Goal: Information Seeking & Learning: Understand process/instructions

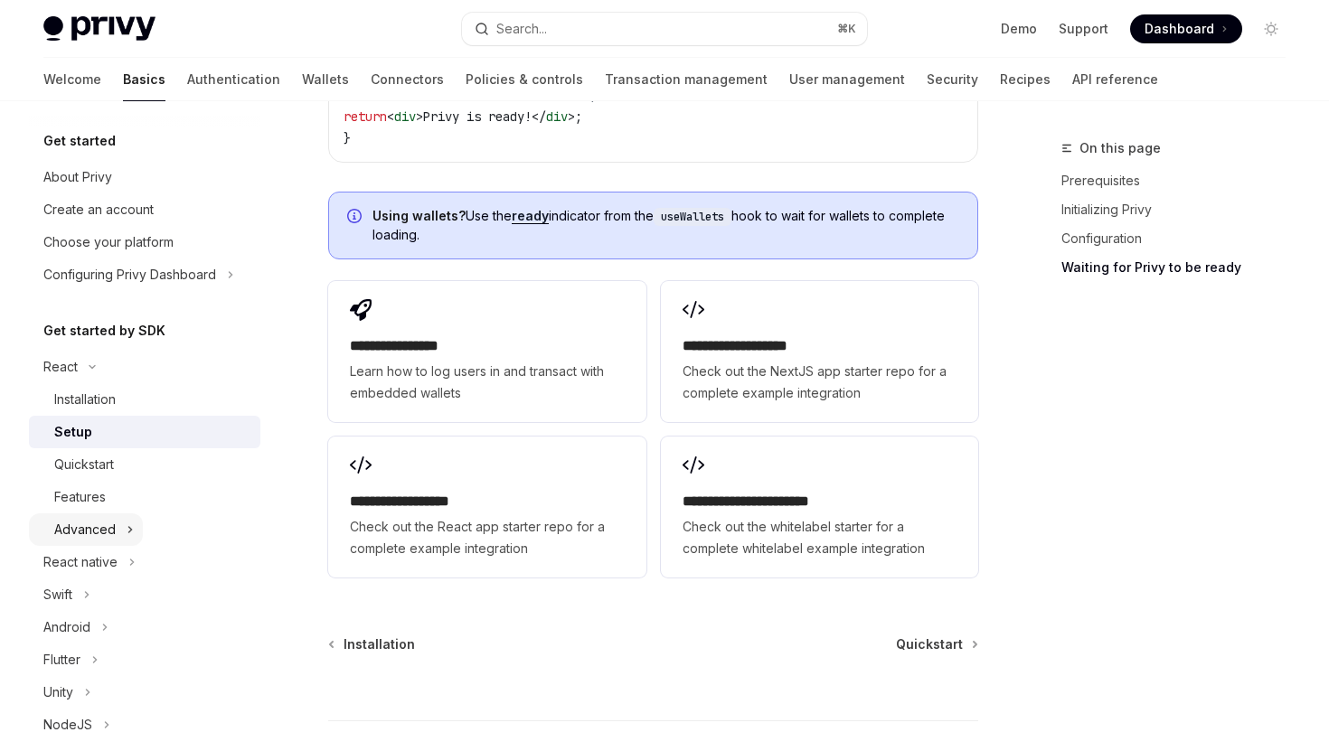
click at [118, 522] on button "Advanced" at bounding box center [86, 530] width 114 height 33
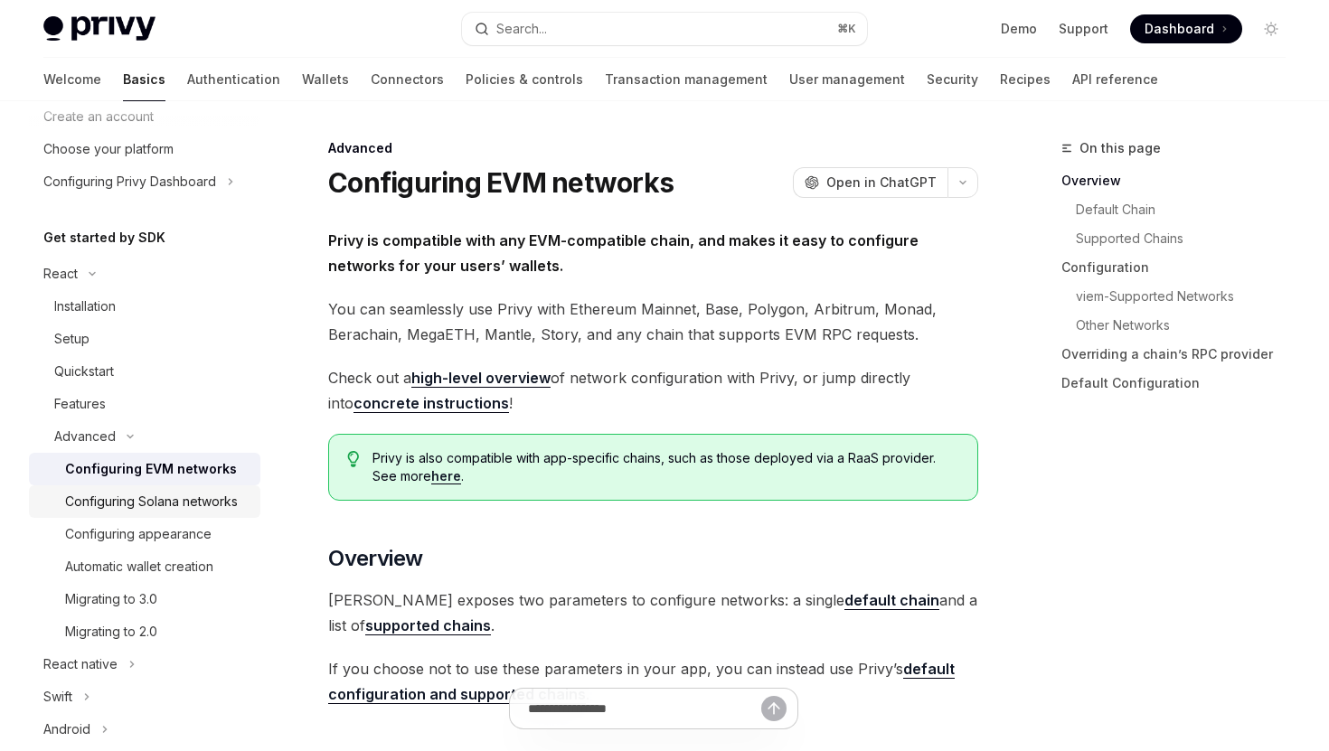
scroll to position [145, 0]
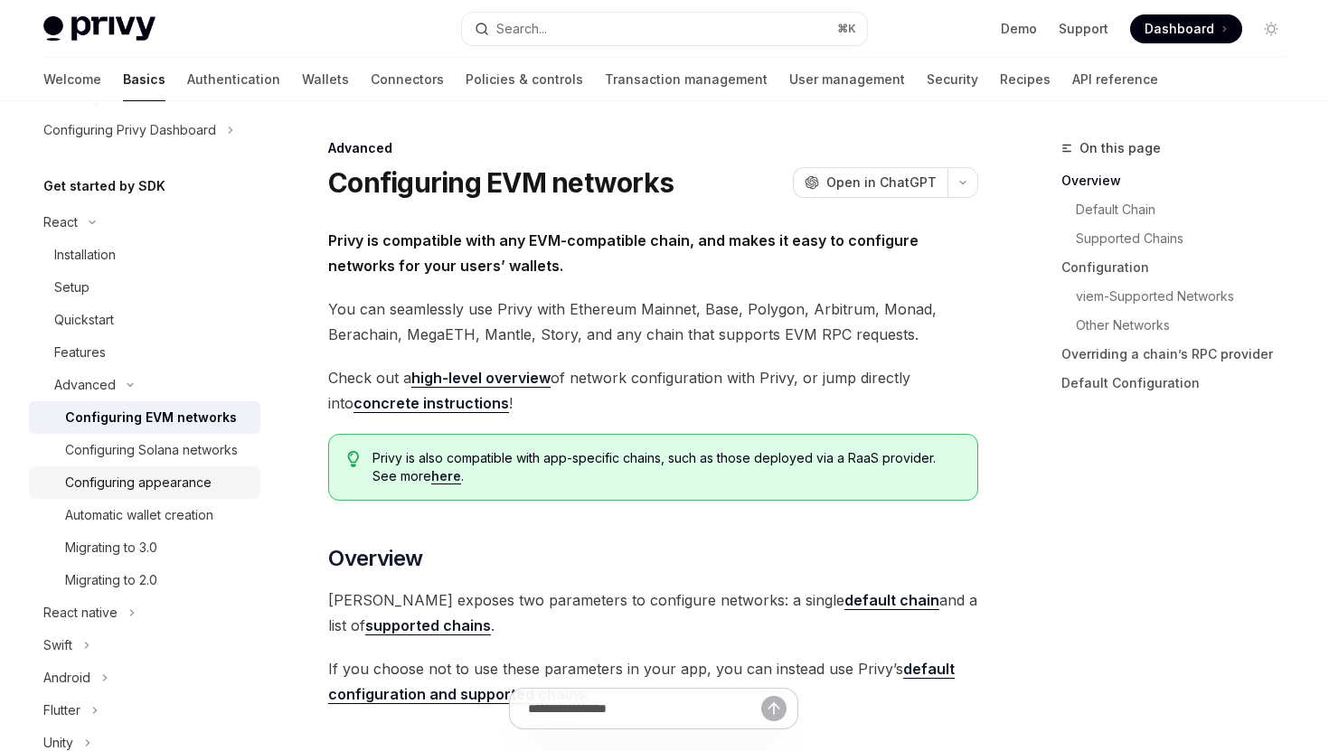
click at [201, 492] on div "Configuring appearance" at bounding box center [138, 483] width 146 height 22
type textarea "*"
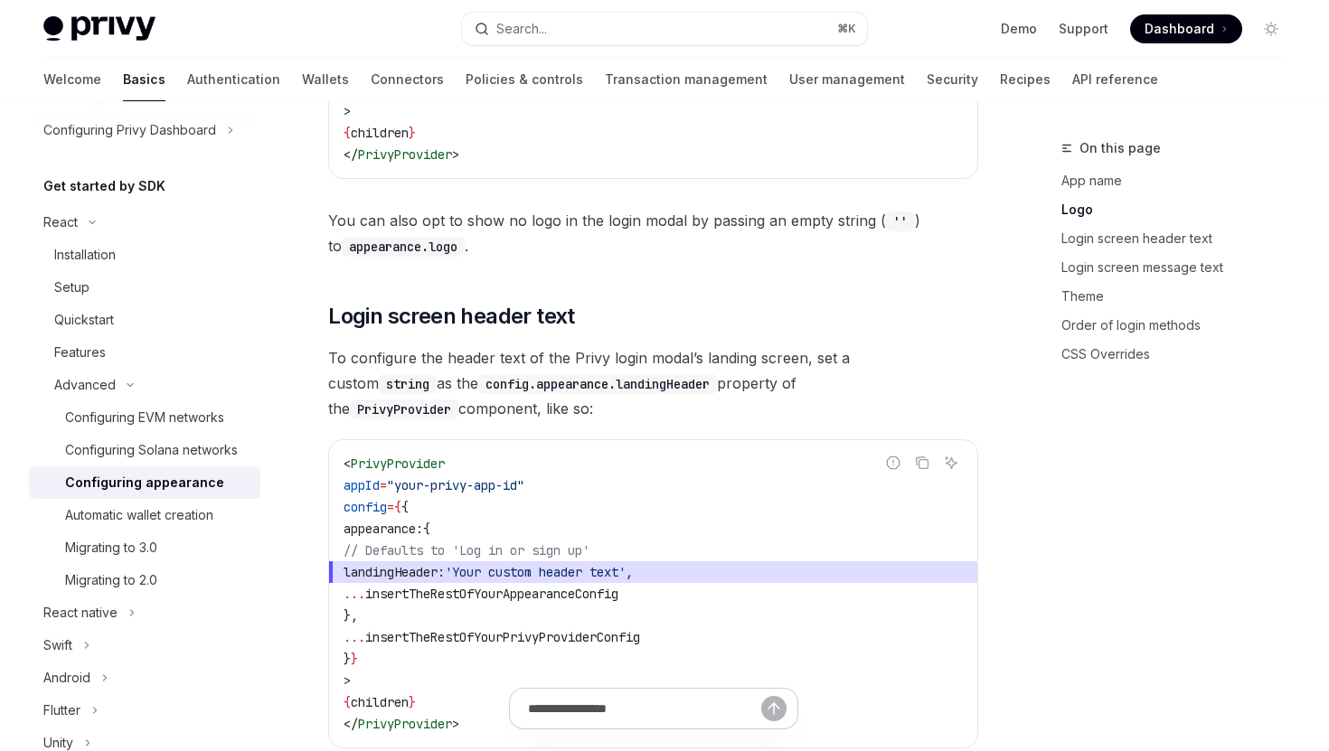
scroll to position [1254, 0]
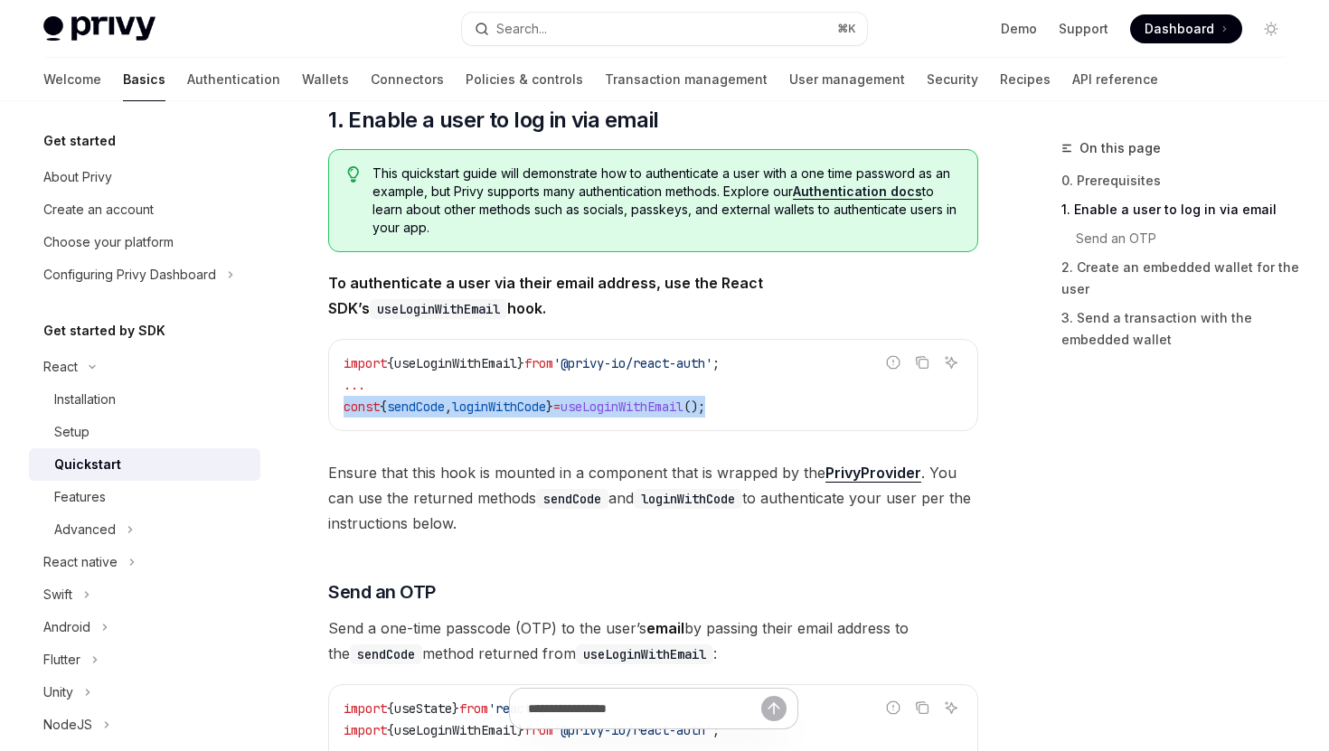
scroll to position [284, 0]
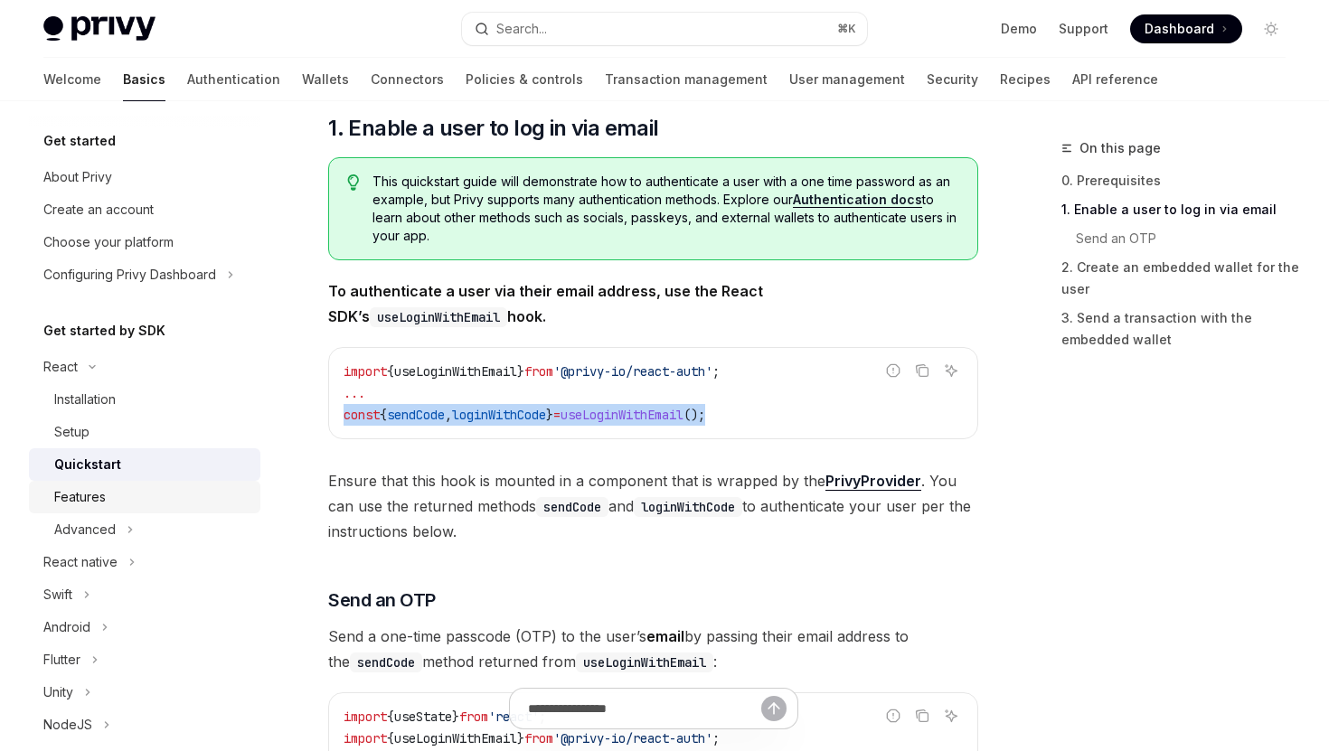
click at [118, 489] on div "Features" at bounding box center [151, 497] width 195 height 22
type textarea "*"
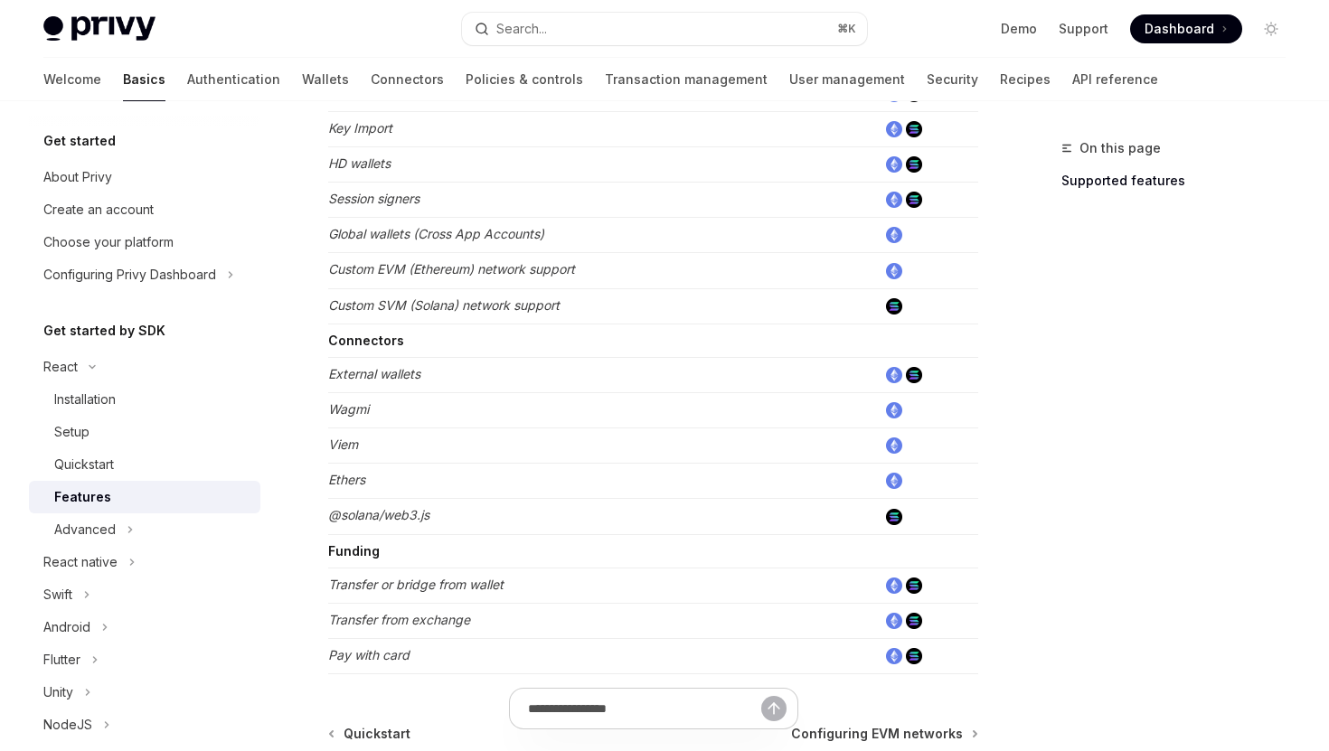
scroll to position [1092, 0]
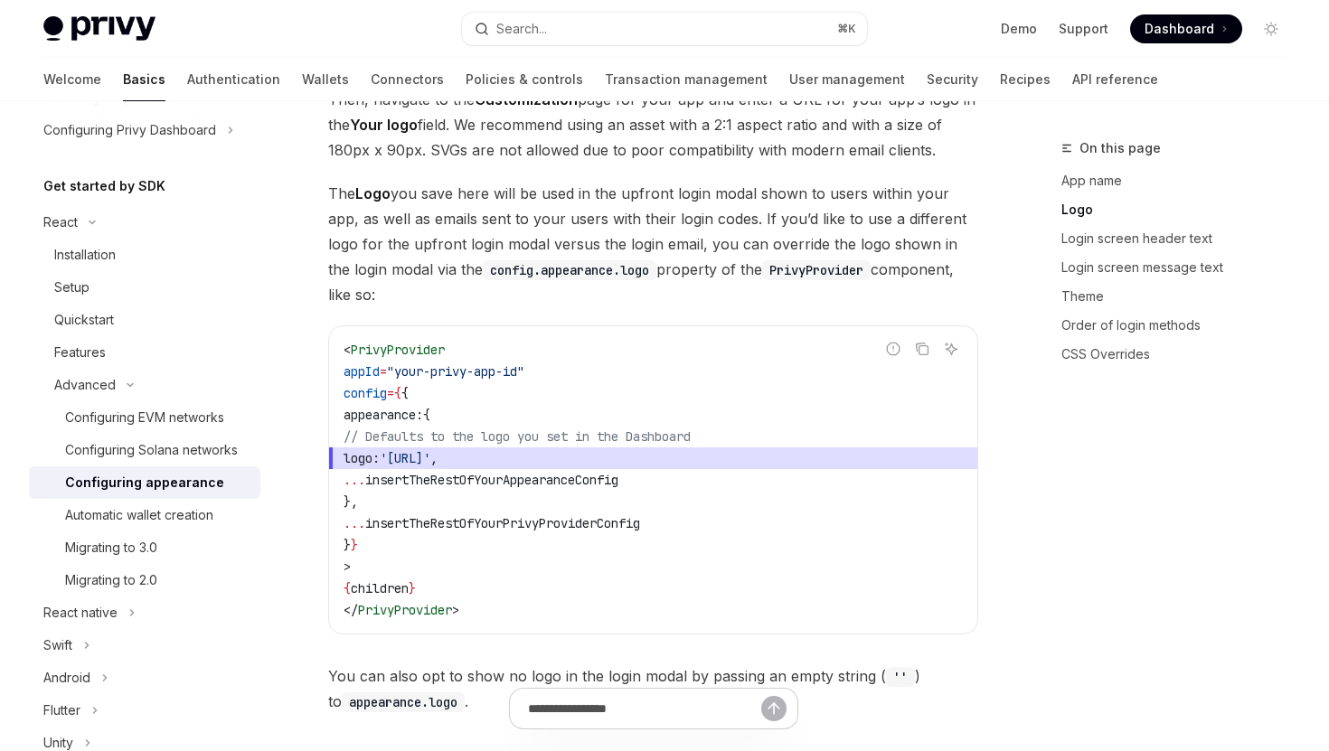
scroll to position [760, 0]
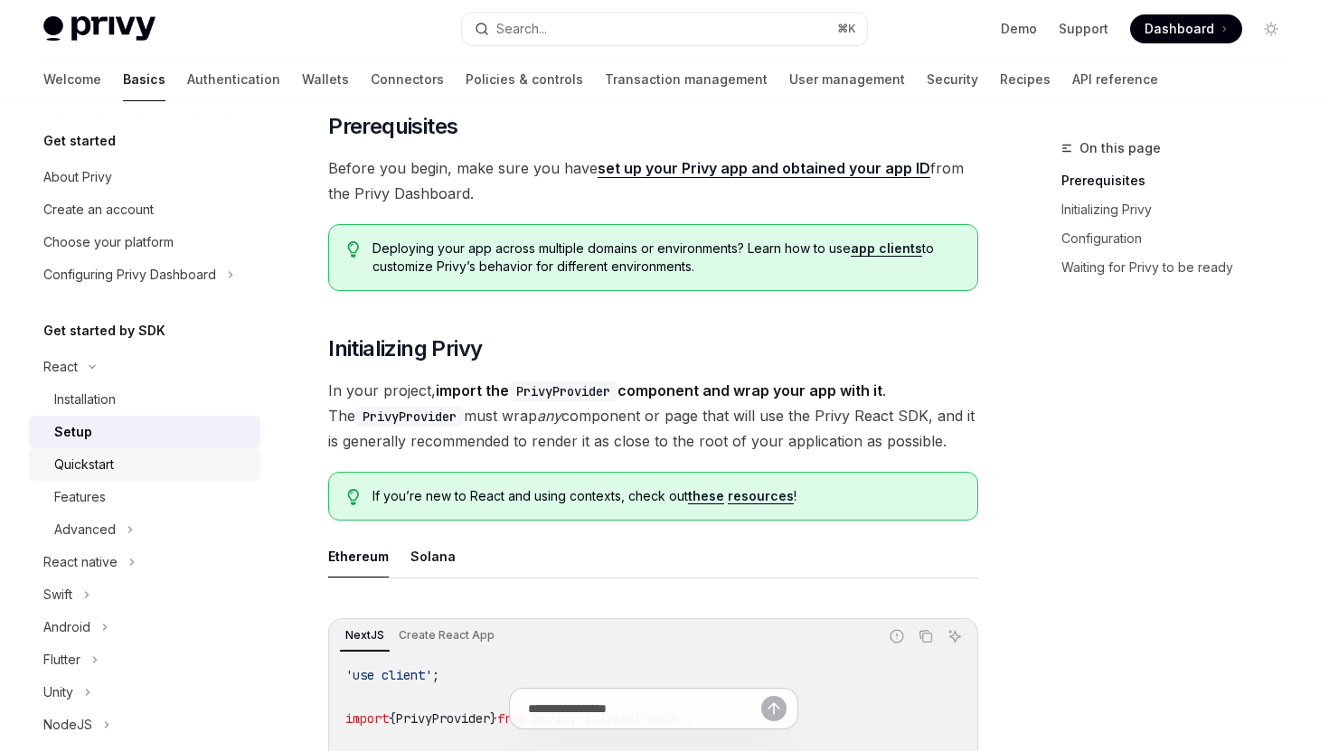
click at [164, 458] on div "Quickstart" at bounding box center [151, 465] width 195 height 22
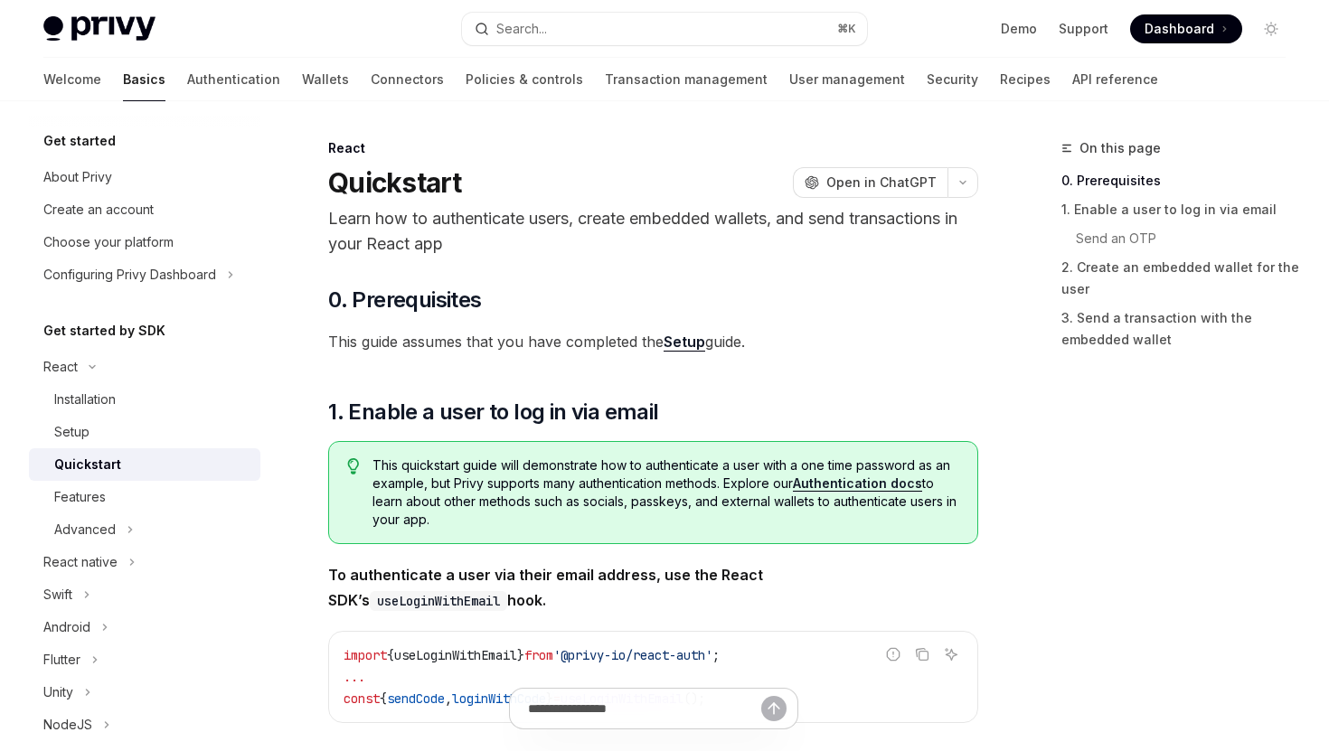
click at [163, 522] on li "Advanced" at bounding box center [144, 530] width 231 height 33
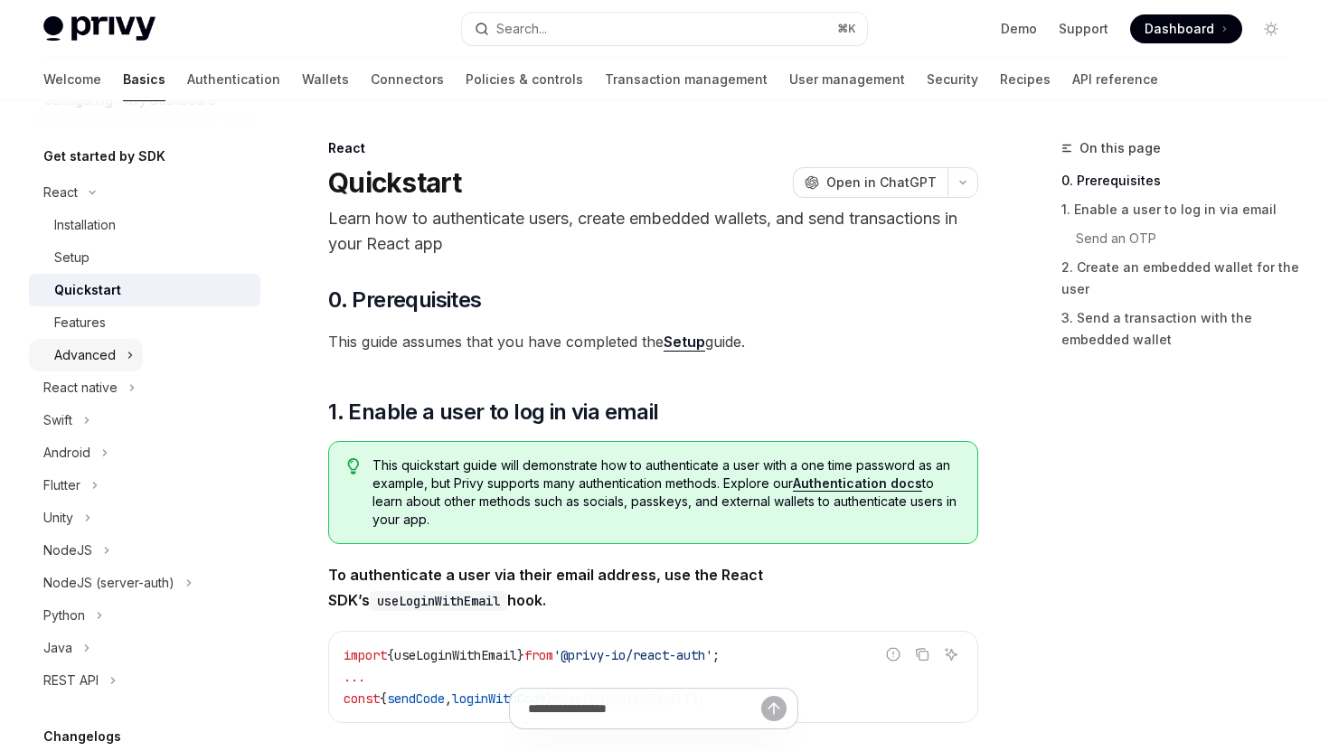
scroll to position [192, 0]
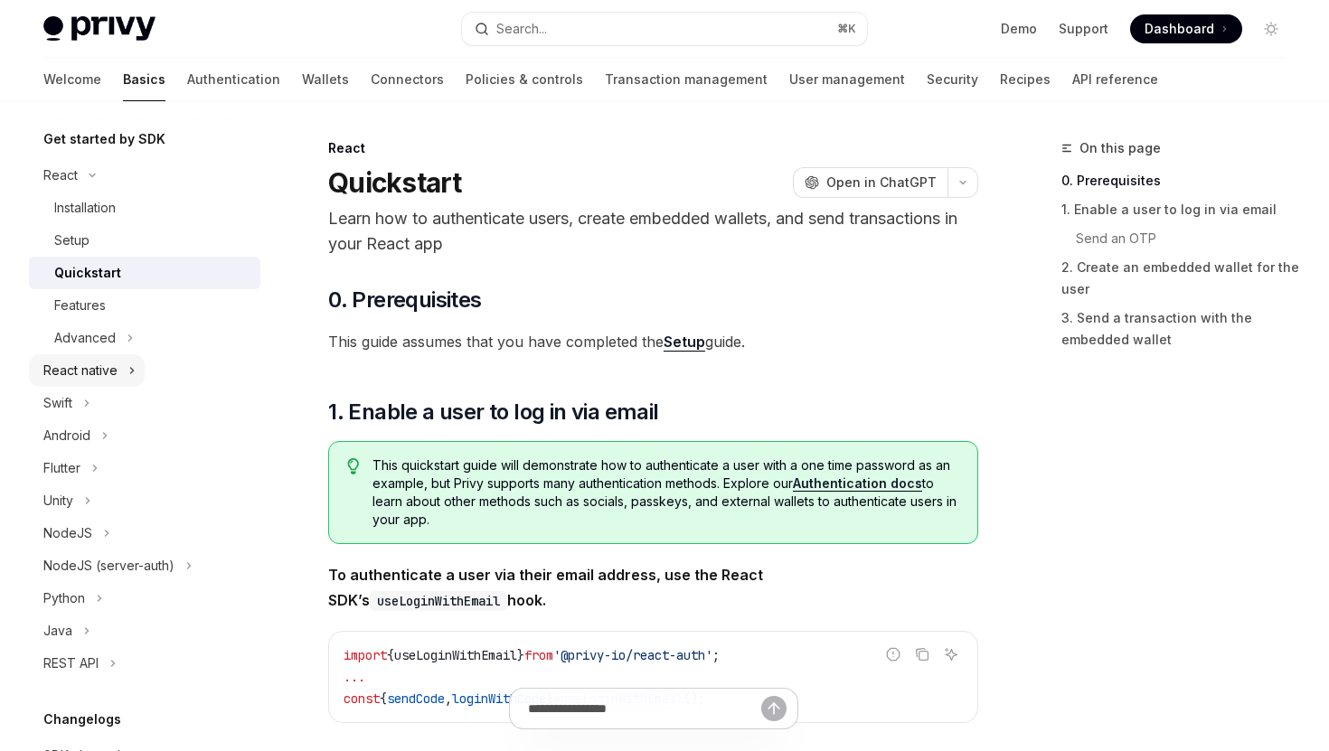
click at [90, 373] on div "React native" at bounding box center [80, 371] width 74 height 22
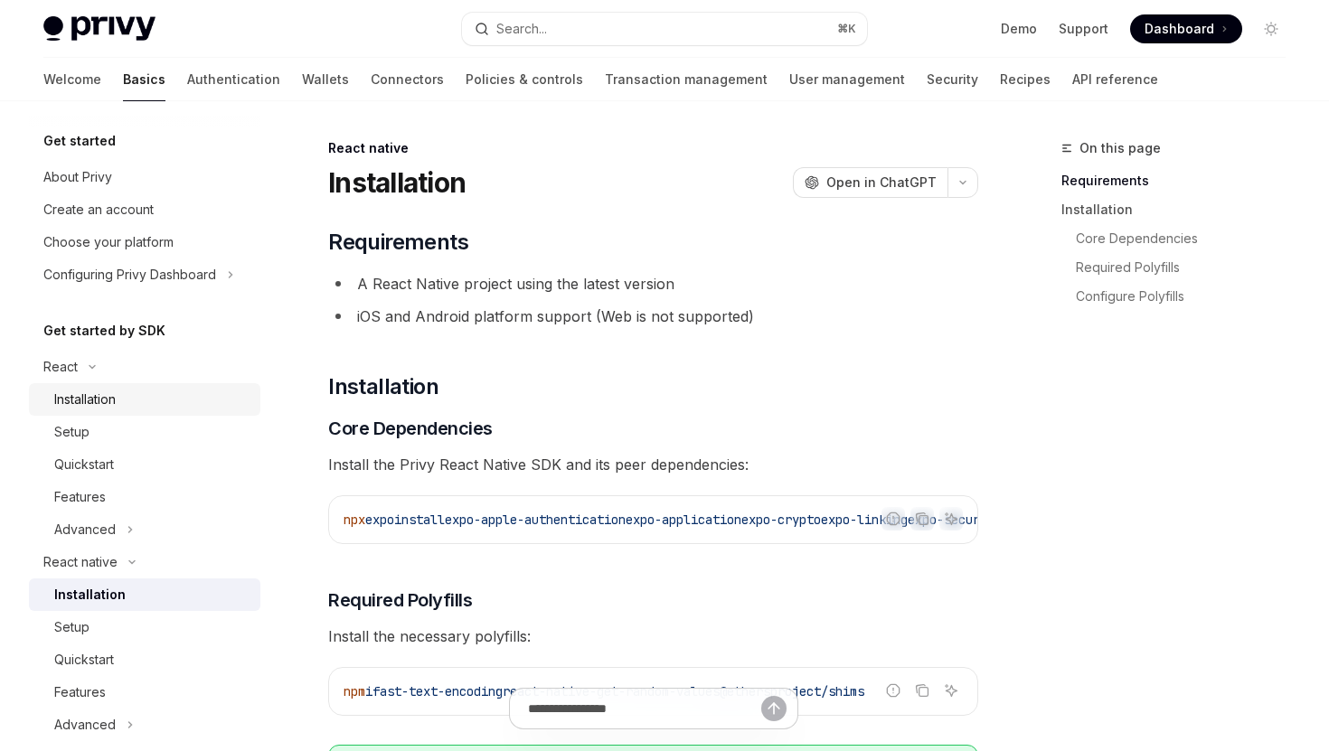
click at [123, 394] on div "Installation" at bounding box center [151, 400] width 195 height 22
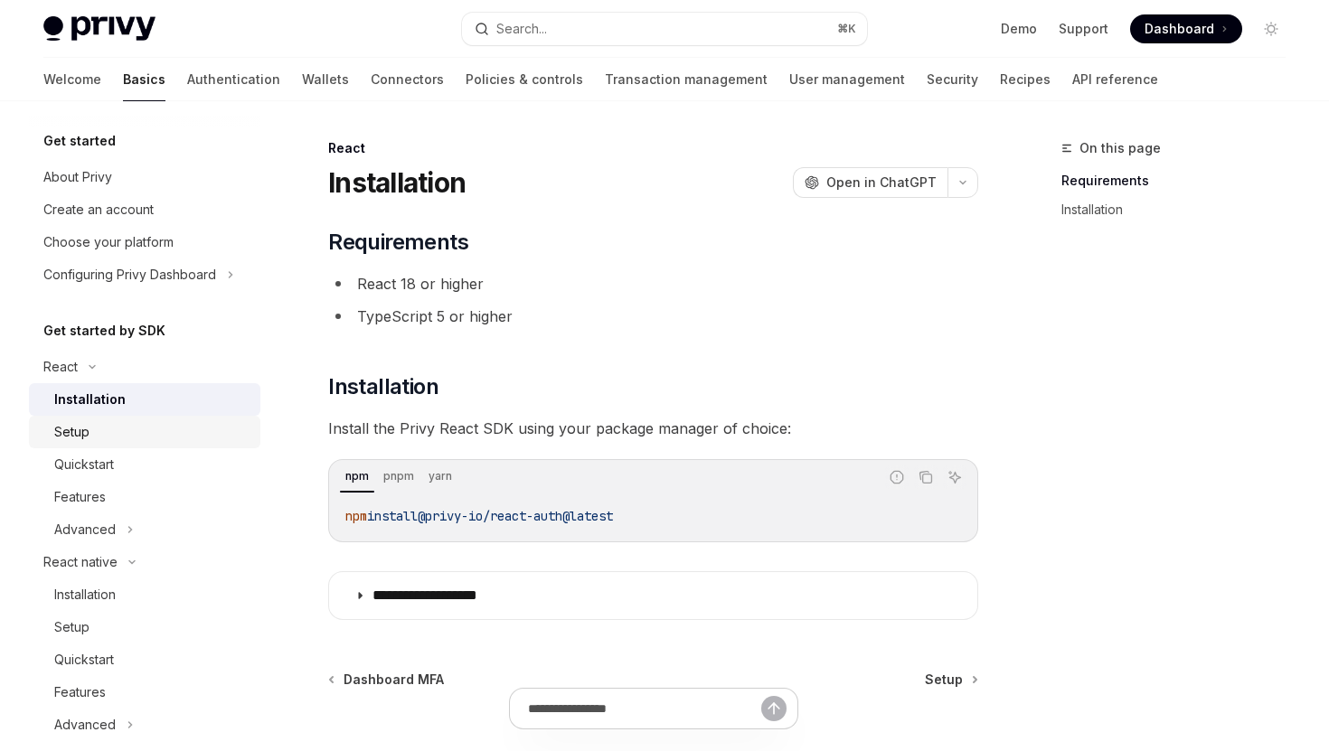
click at [126, 430] on div "Setup" at bounding box center [151, 432] width 195 height 22
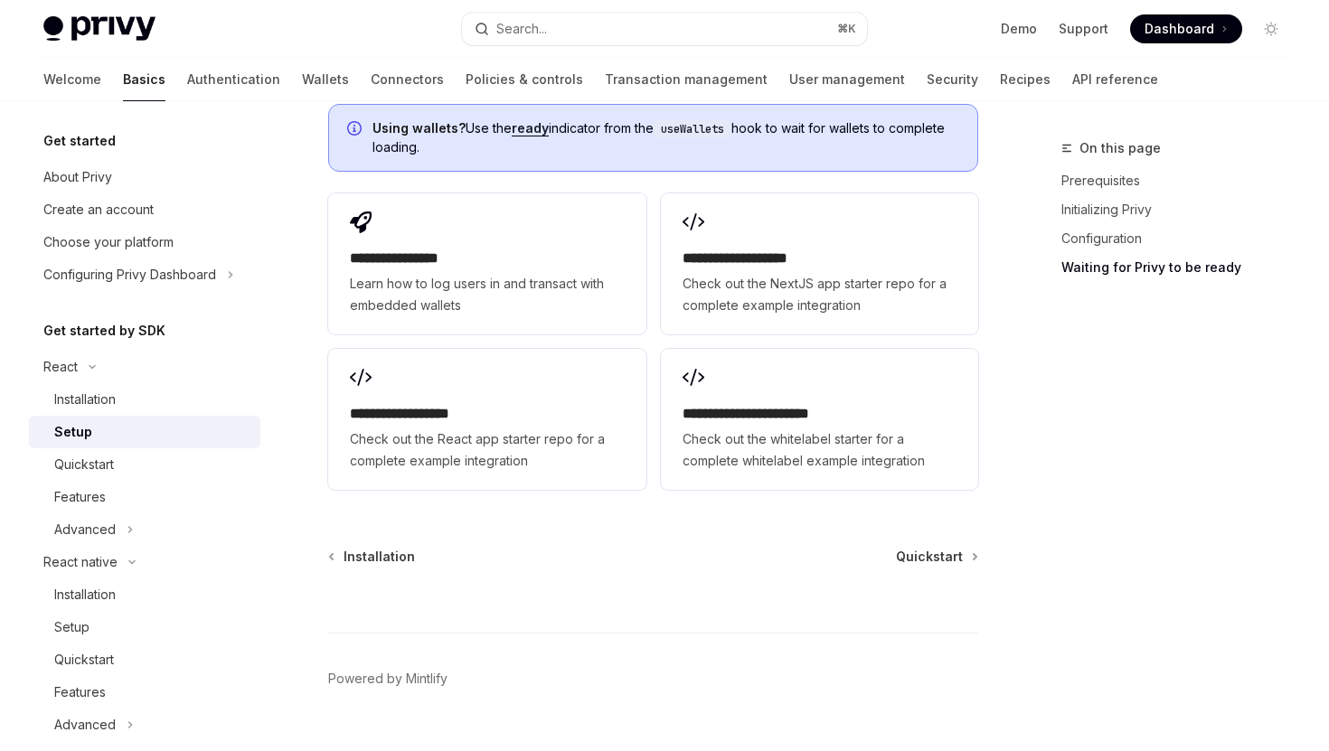
scroll to position [2383, 0]
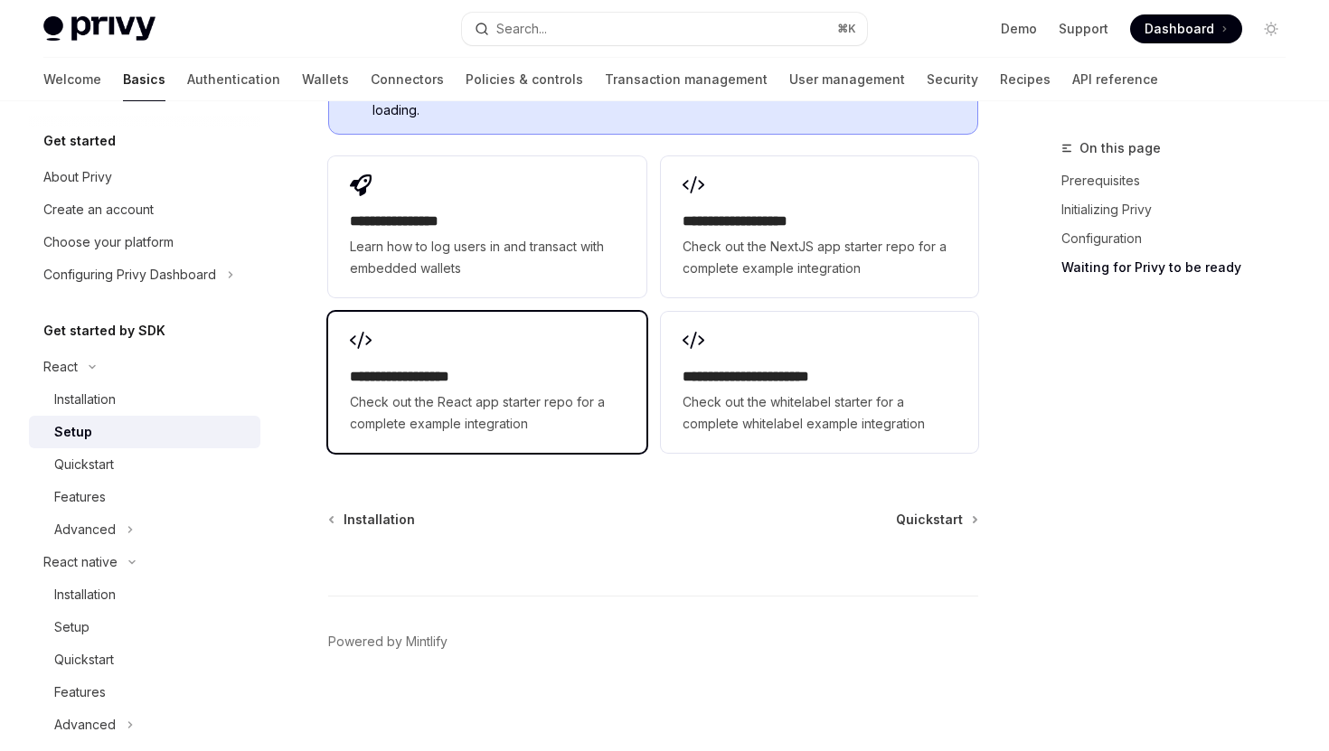
click at [471, 344] on div "**********" at bounding box center [486, 382] width 317 height 141
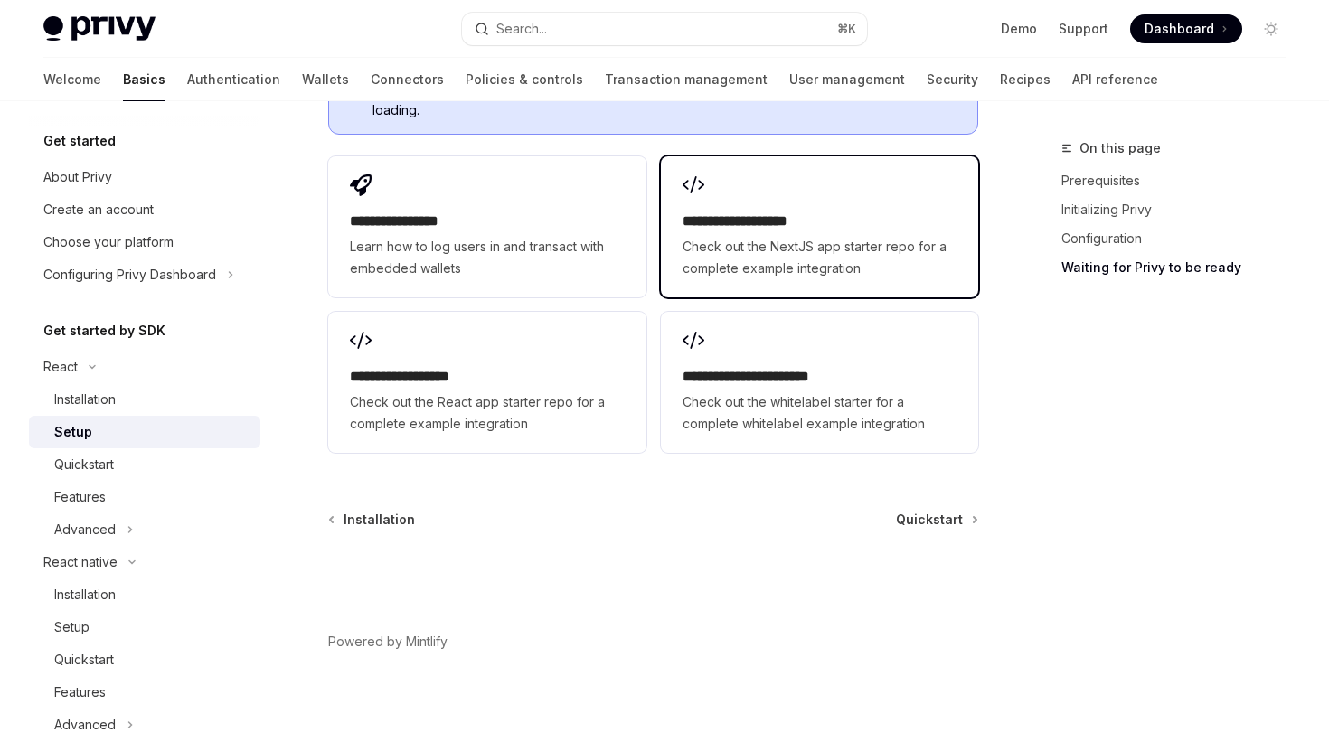
click at [812, 220] on h2 "**********" at bounding box center [820, 222] width 274 height 22
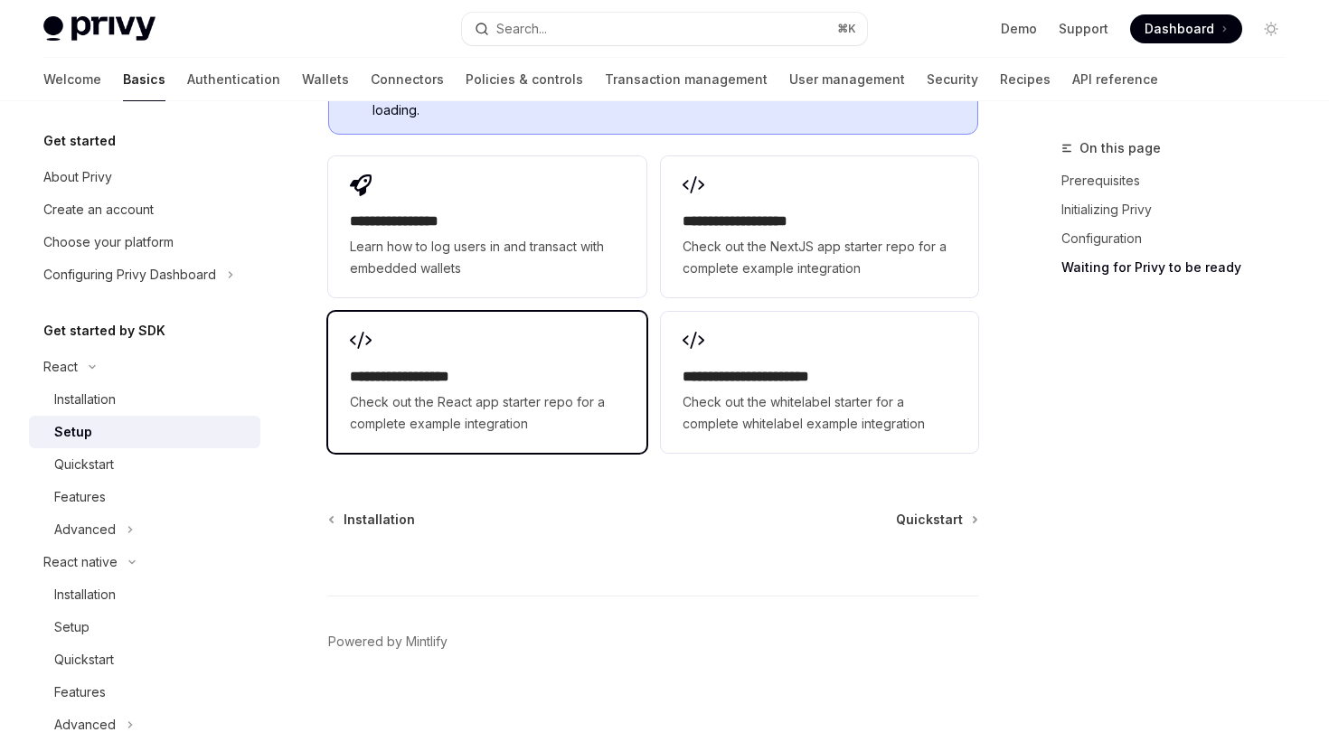
click at [393, 386] on h2 "**********" at bounding box center [487, 377] width 274 height 22
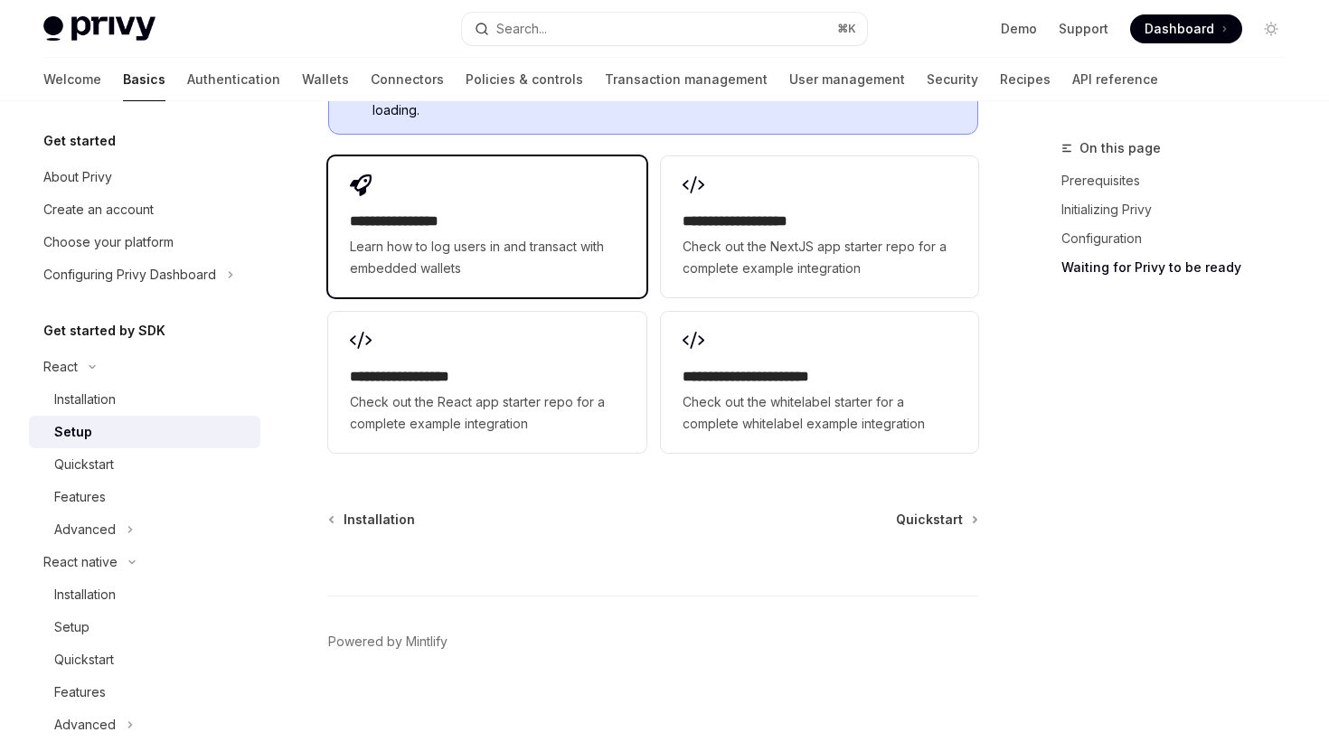
click at [530, 214] on h2 "**********" at bounding box center [487, 222] width 274 height 22
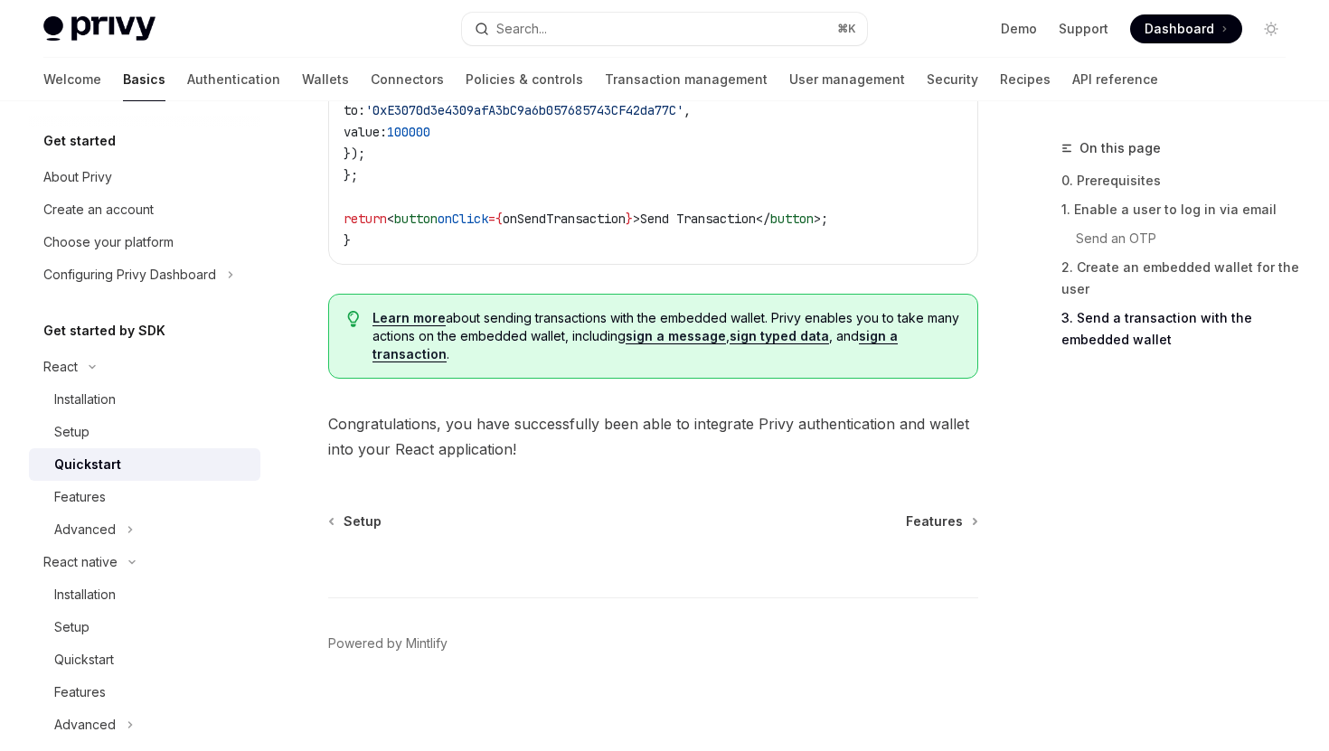
scroll to position [1901, 0]
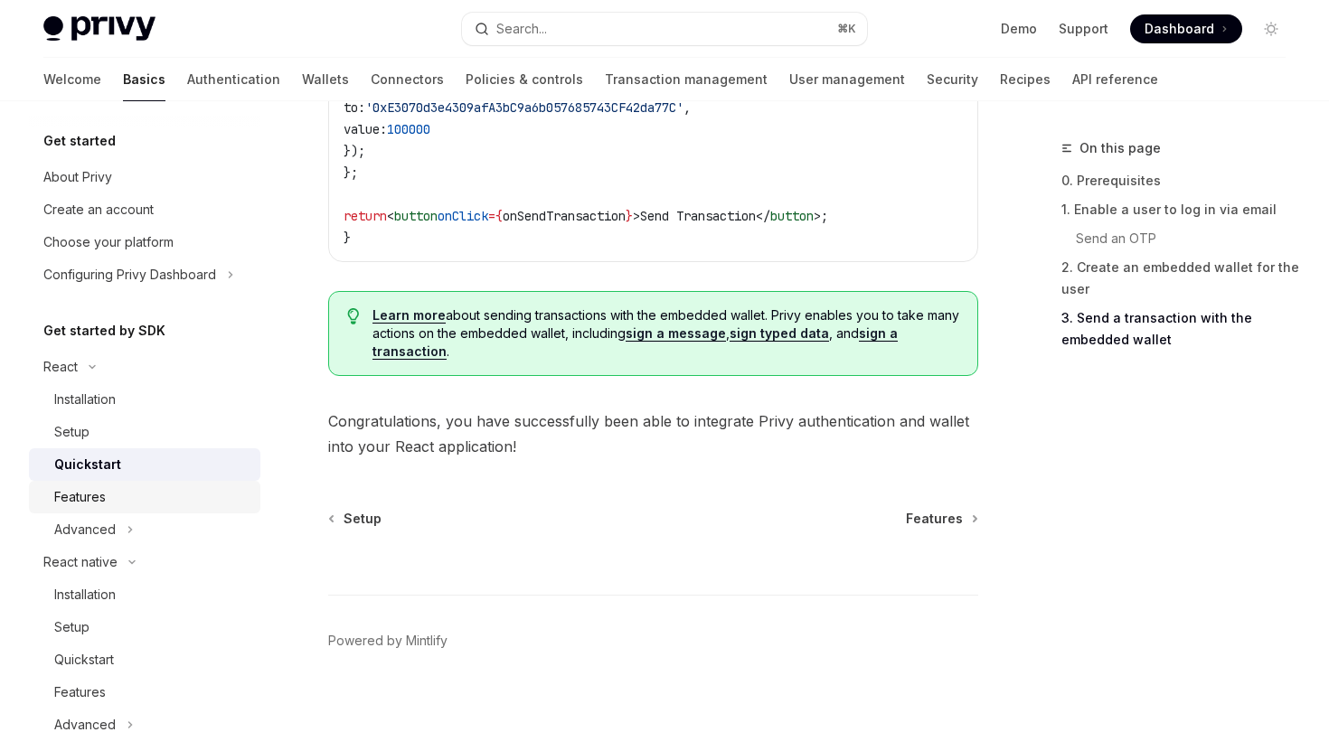
click at [109, 500] on div "Features" at bounding box center [151, 497] width 195 height 22
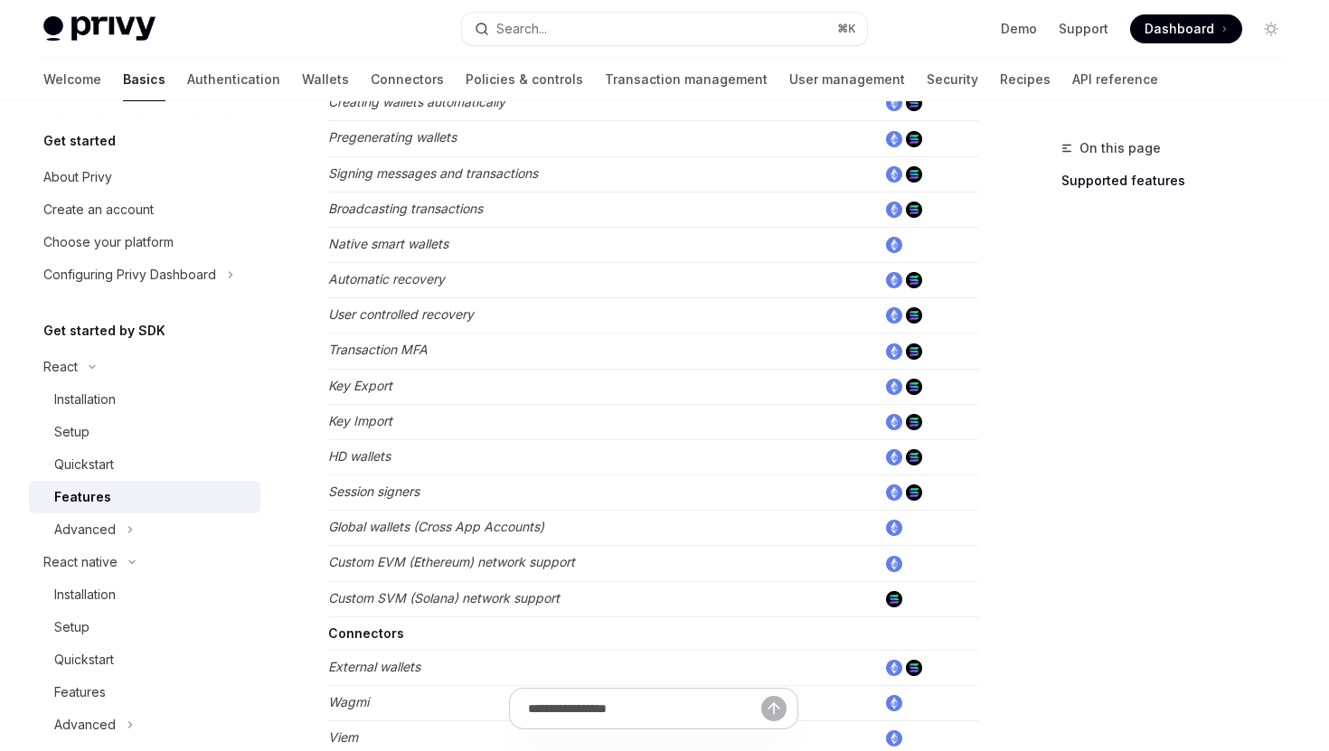
scroll to position [892, 0]
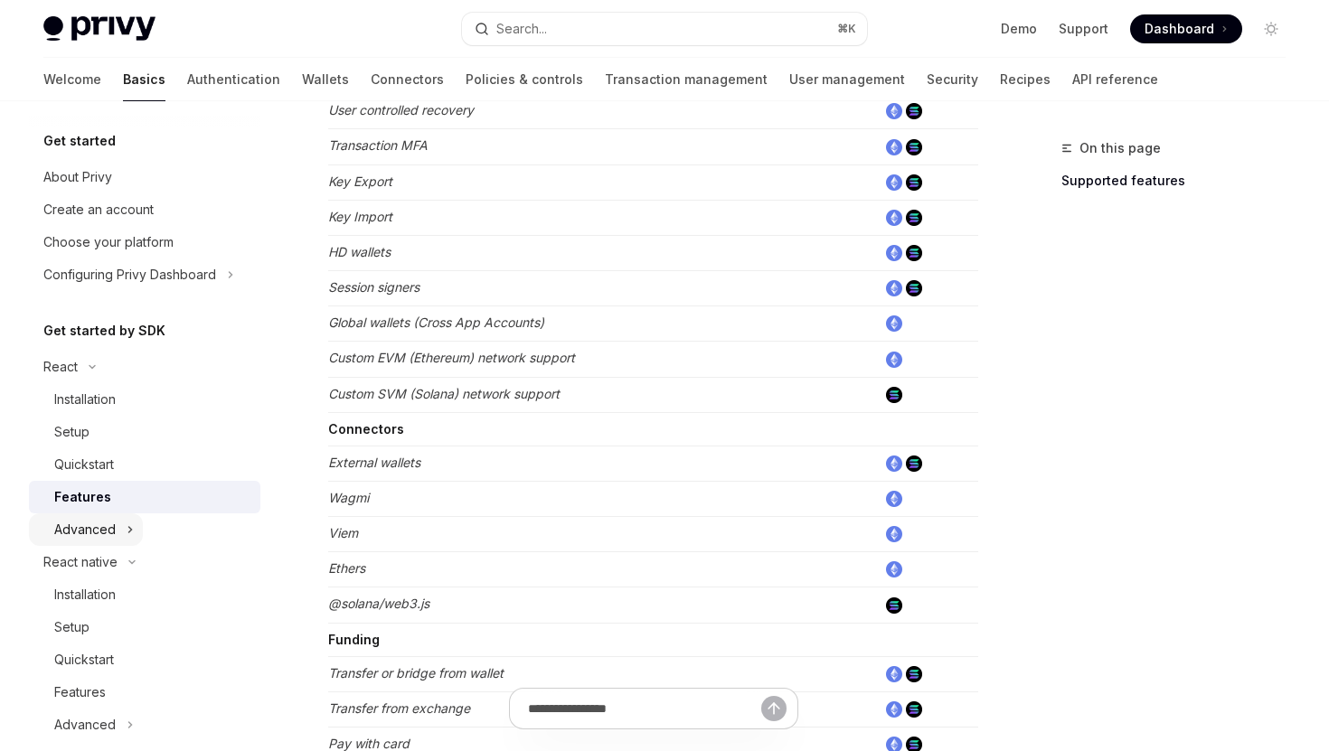
click at [124, 529] on button "Advanced" at bounding box center [86, 530] width 114 height 33
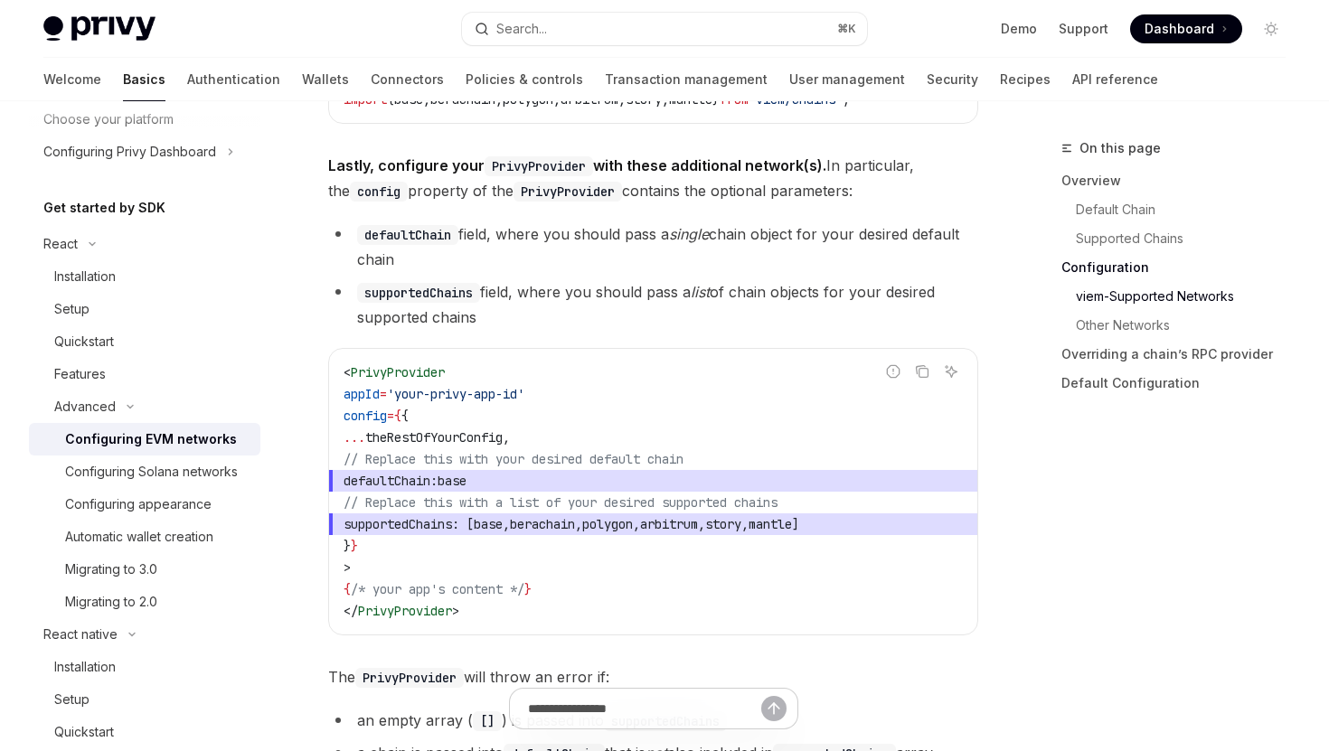
scroll to position [2267, 0]
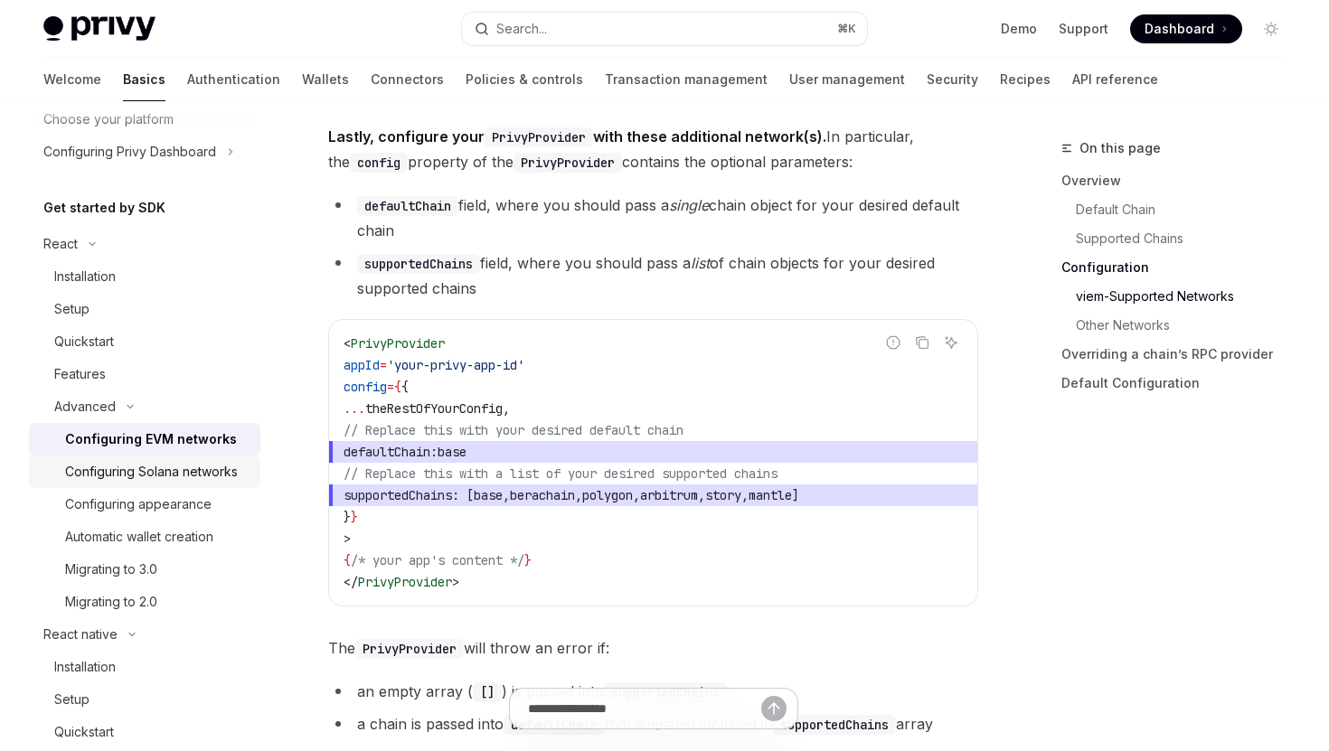
click at [189, 480] on div "Configuring Solana networks" at bounding box center [151, 472] width 173 height 22
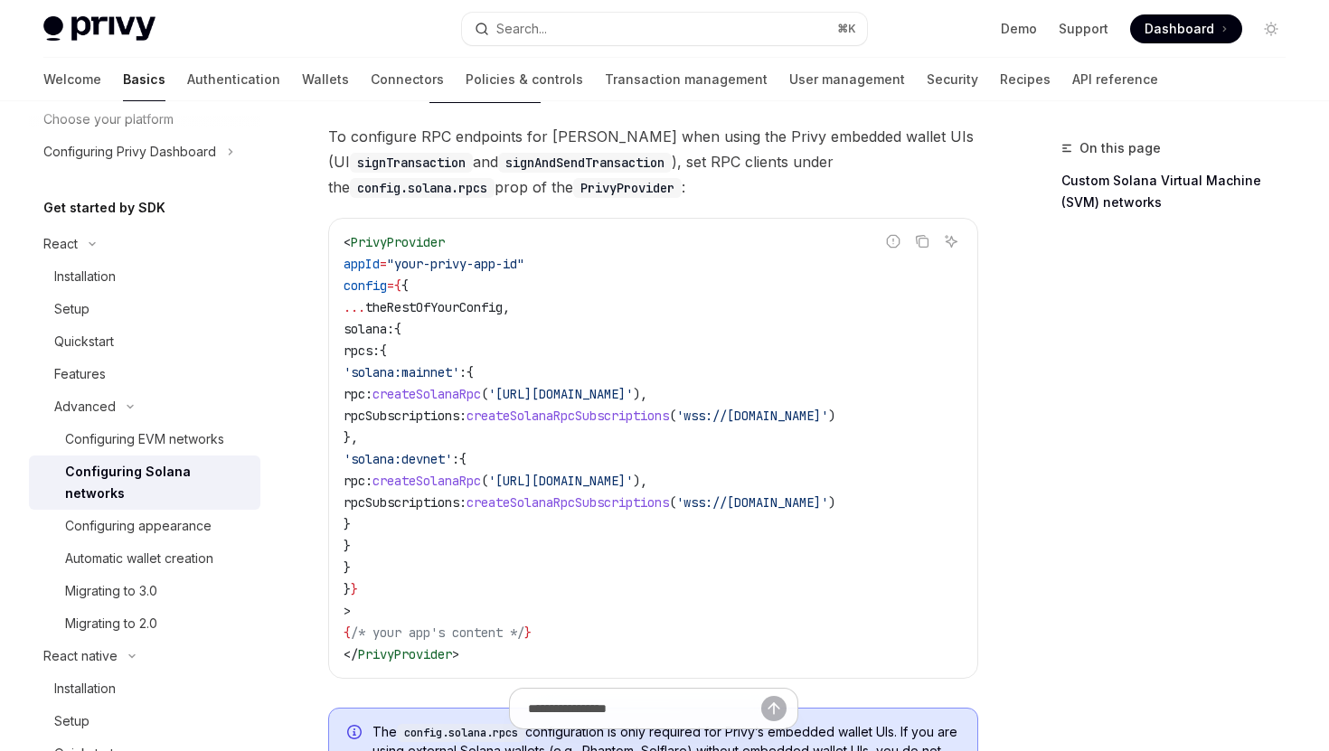
scroll to position [149, 0]
click at [930, 237] on button "Copy the contents from the code block" at bounding box center [923, 240] width 24 height 24
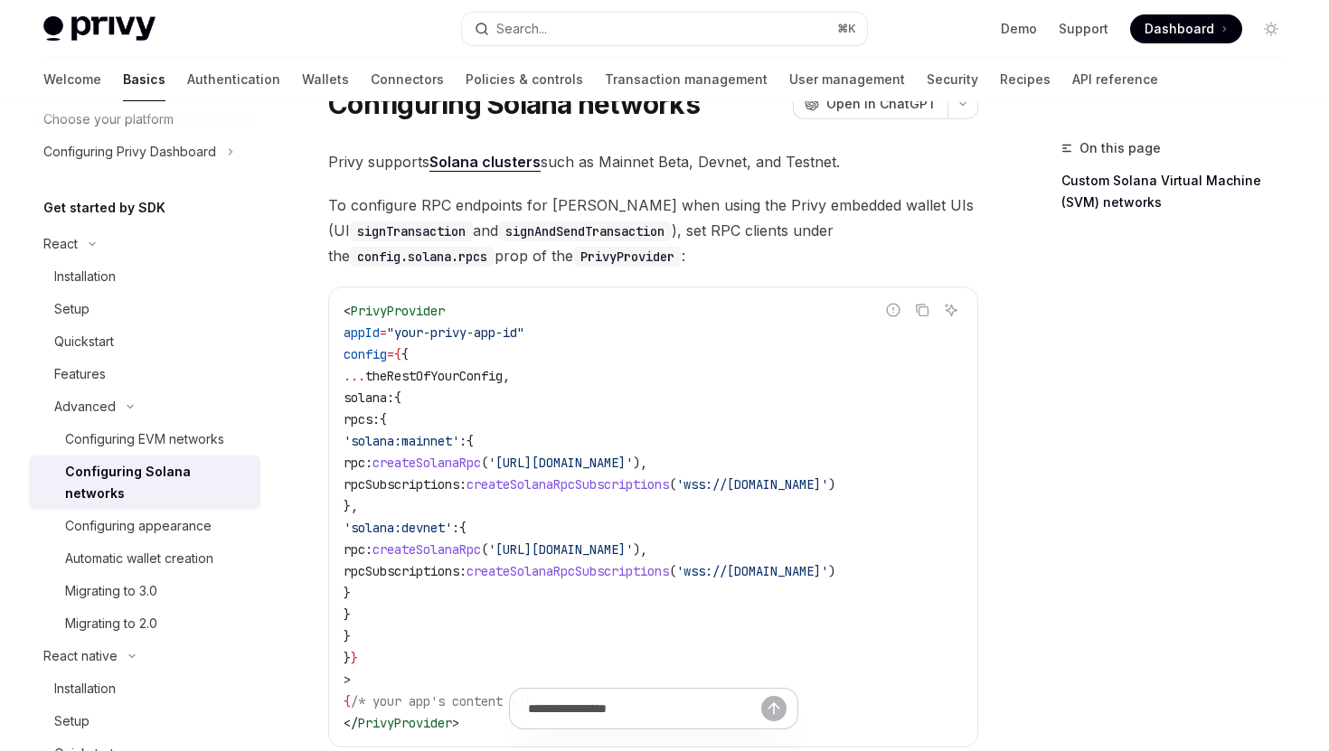
scroll to position [93, 0]
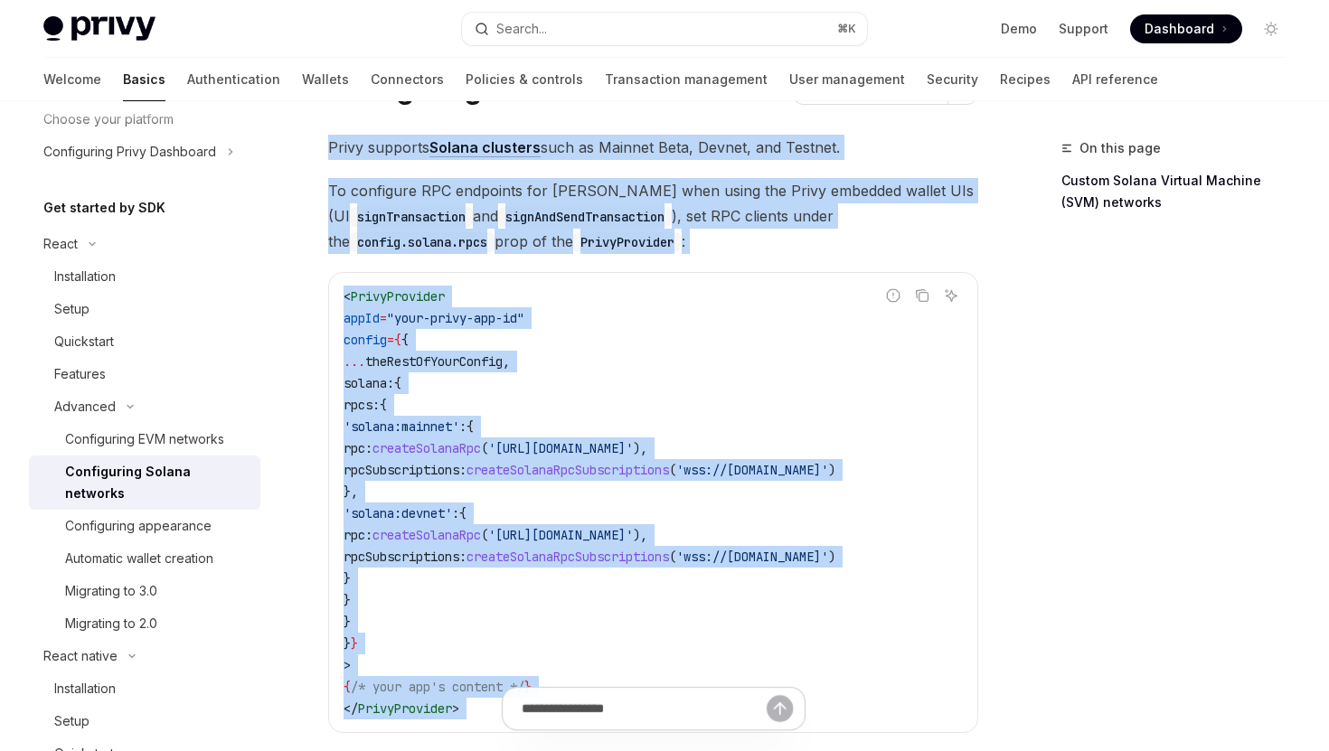
drag, startPoint x: 317, startPoint y: 142, endPoint x: 613, endPoint y: 694, distance: 625.8
copy div "Privy supports Solana clusters such as Mainnet Beta, Devnet, and Testnet. To co…"
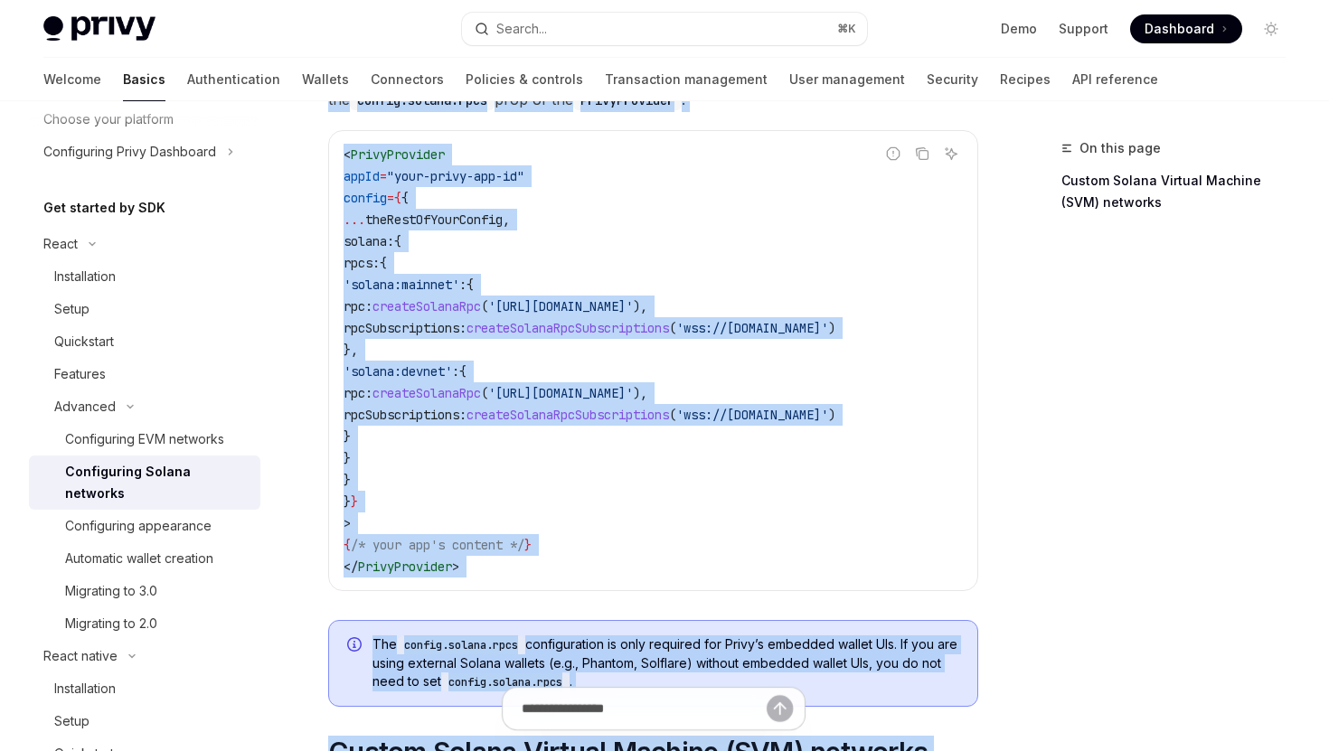
scroll to position [236, 0]
click at [626, 562] on code "< PrivyProvider appId = "your-privy-app-id" config = { { ... theRestOfYourConfi…" at bounding box center [653, 360] width 619 height 434
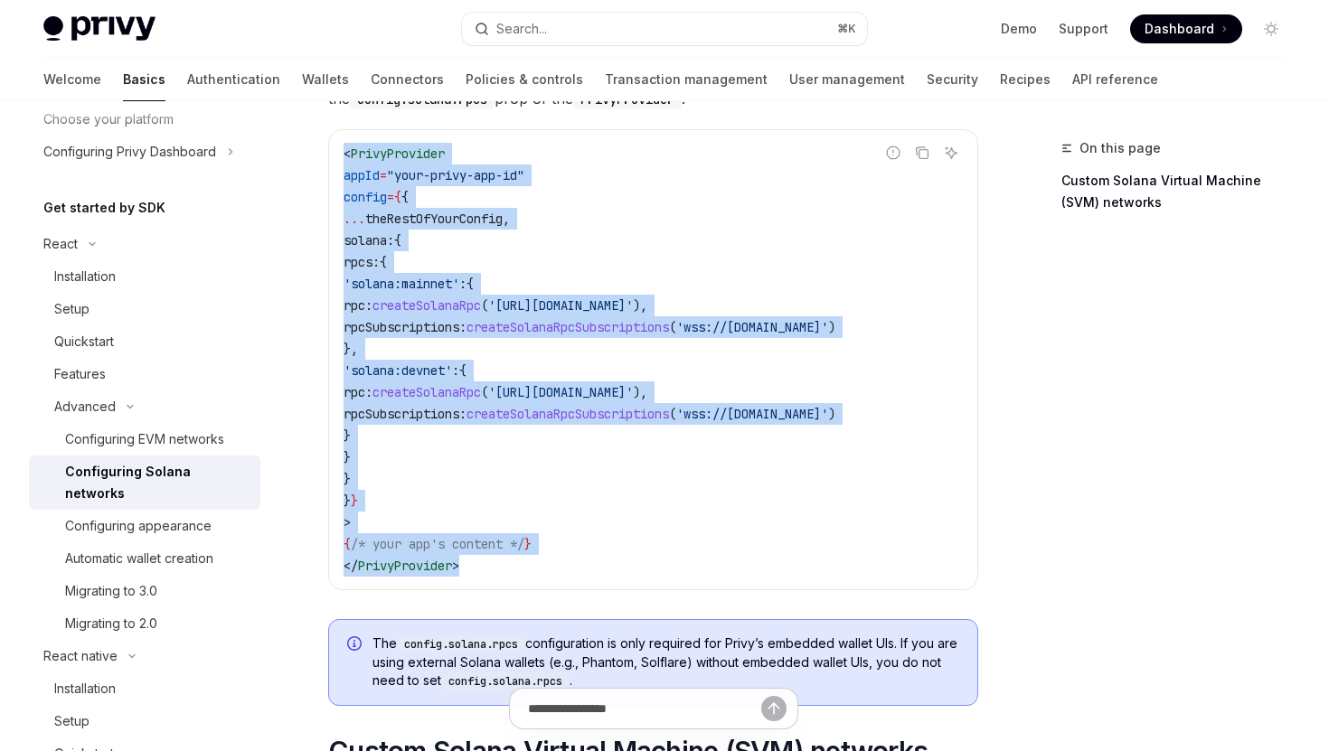
copy code "< PrivyProvider appId = "your-privy-app-id" config = { { ... theRestOfYourConfi…"
drag, startPoint x: 538, startPoint y: 563, endPoint x: 345, endPoint y: 159, distance: 448.1
click at [345, 159] on code "< PrivyProvider appId = "your-privy-app-id" config = { { ... theRestOfYourConfi…" at bounding box center [653, 360] width 619 height 434
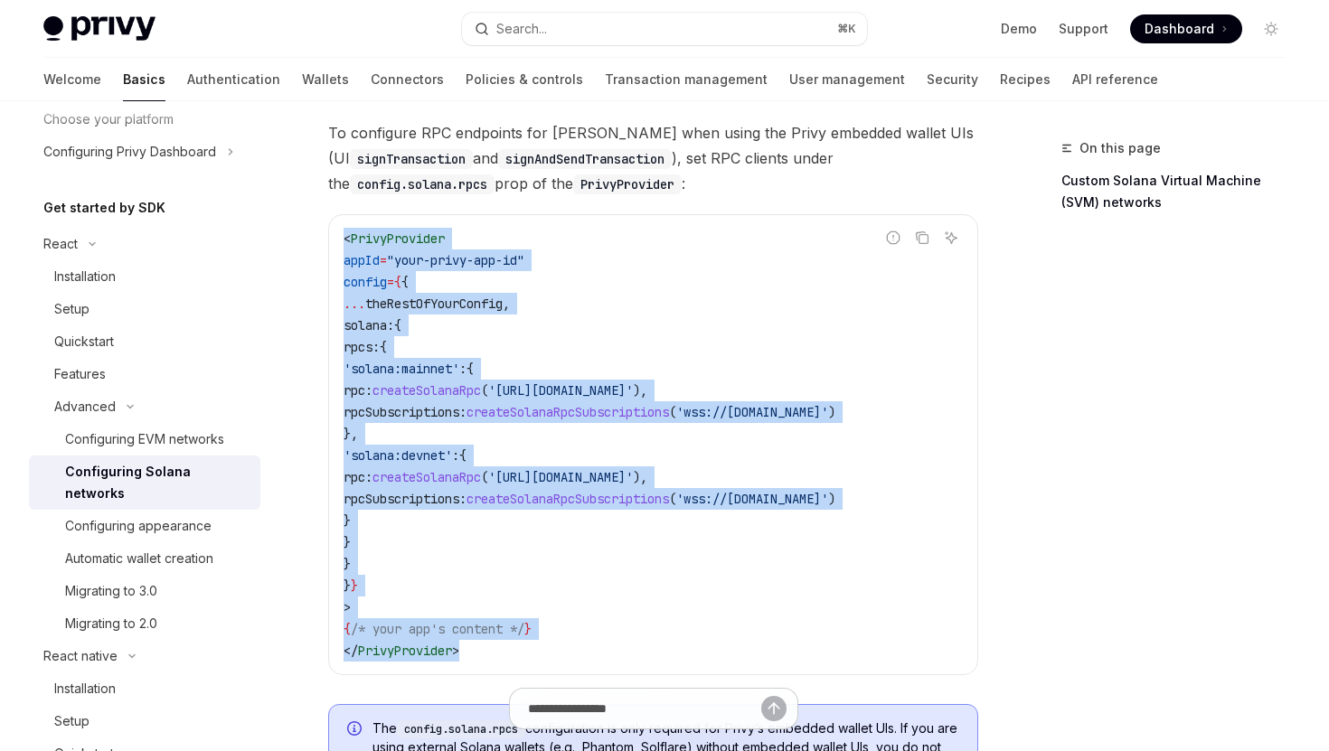
scroll to position [172, 0]
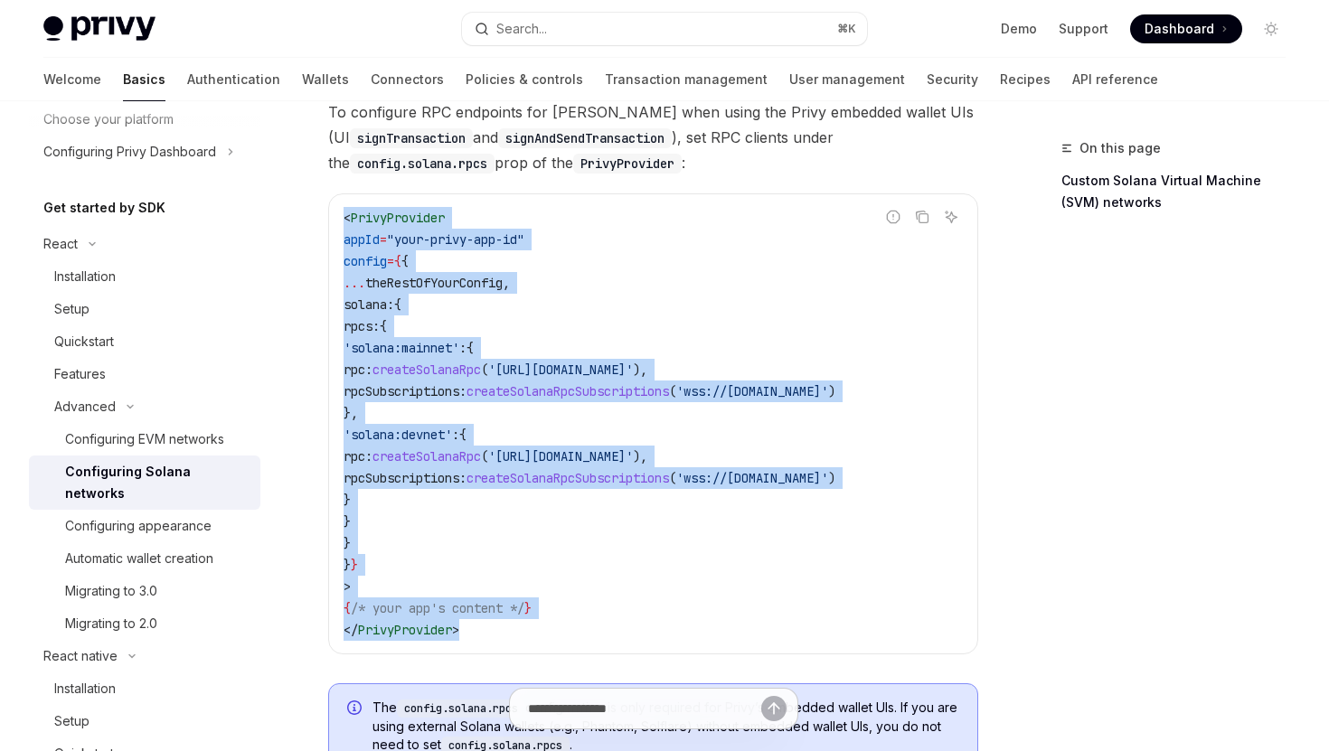
click at [596, 561] on code "< PrivyProvider appId = "your-privy-app-id" config = { { ... theRestOfYourConfi…" at bounding box center [653, 424] width 619 height 434
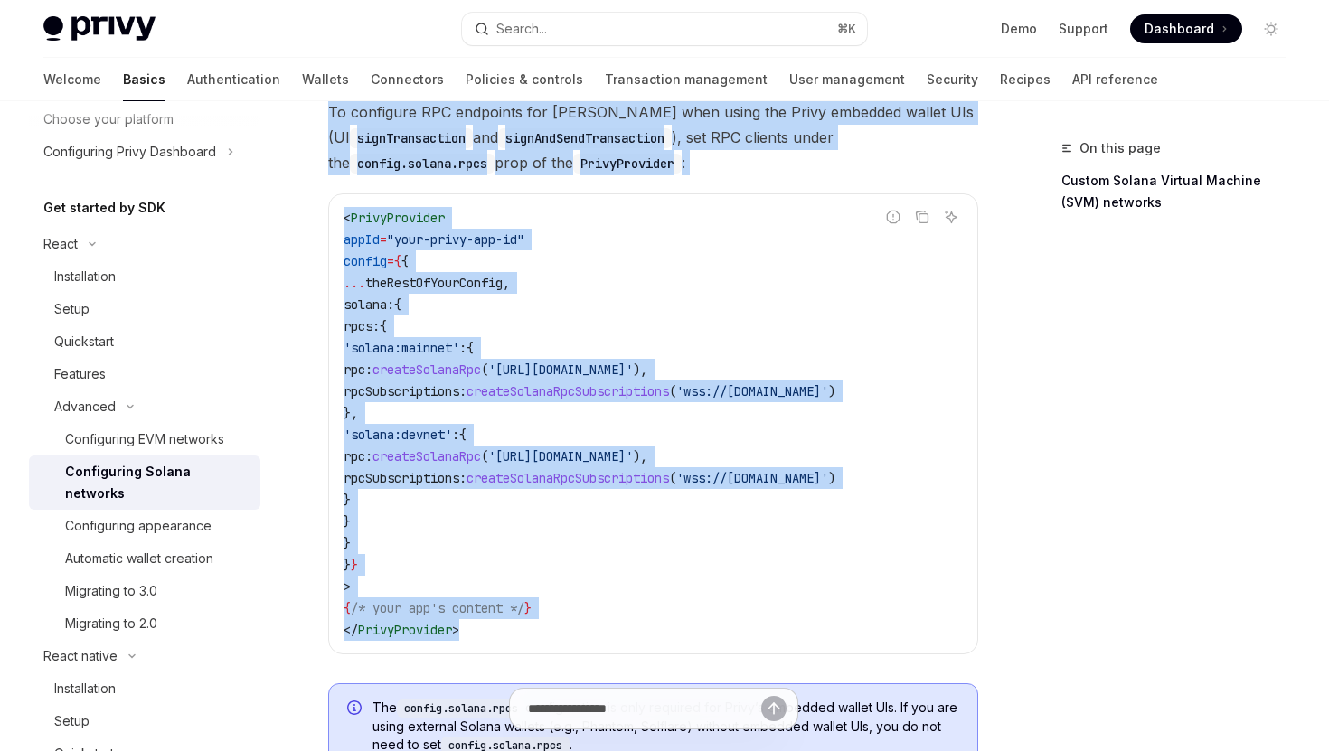
drag, startPoint x: 498, startPoint y: 649, endPoint x: 326, endPoint y: 116, distance: 560.7
click at [326, 116] on div "Advanced Configuring Solana networks OpenAI Open in ChatGPT OpenAI Open in Chat…" at bounding box center [484, 750] width 996 height 1568
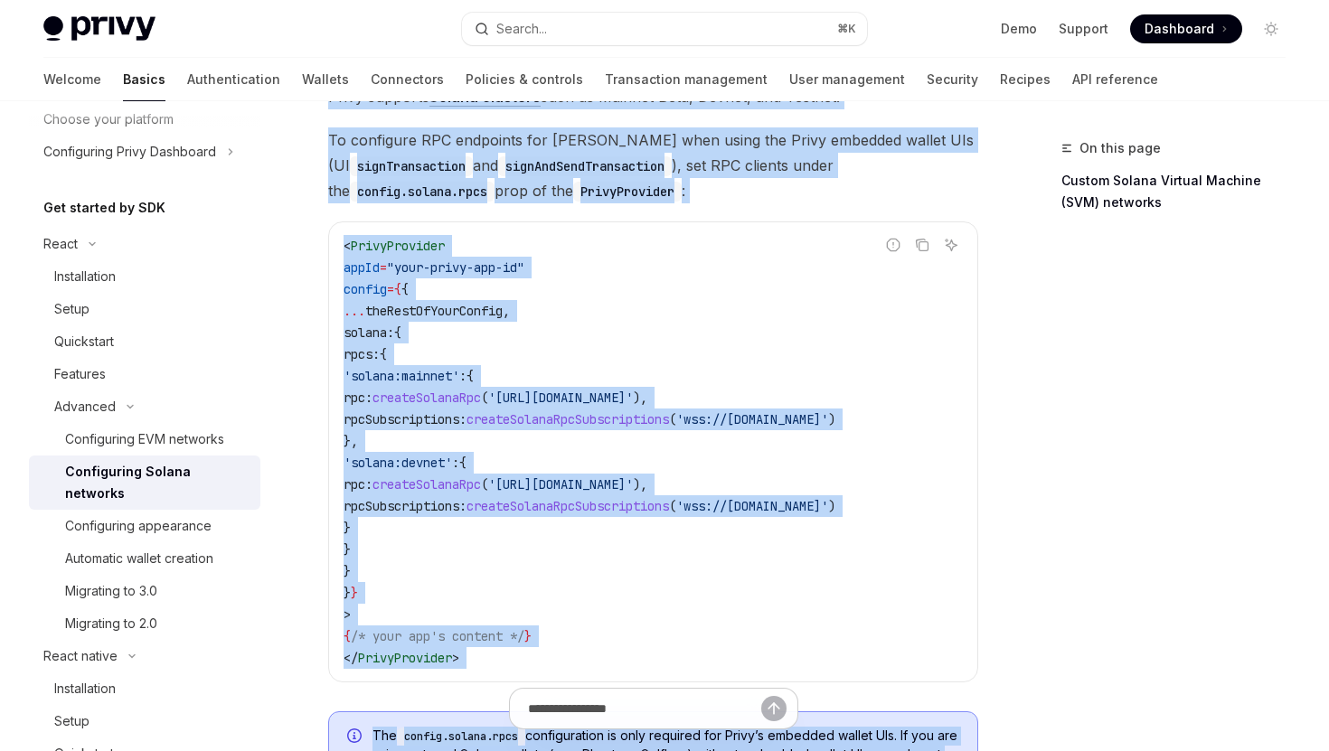
scroll to position [193, 0]
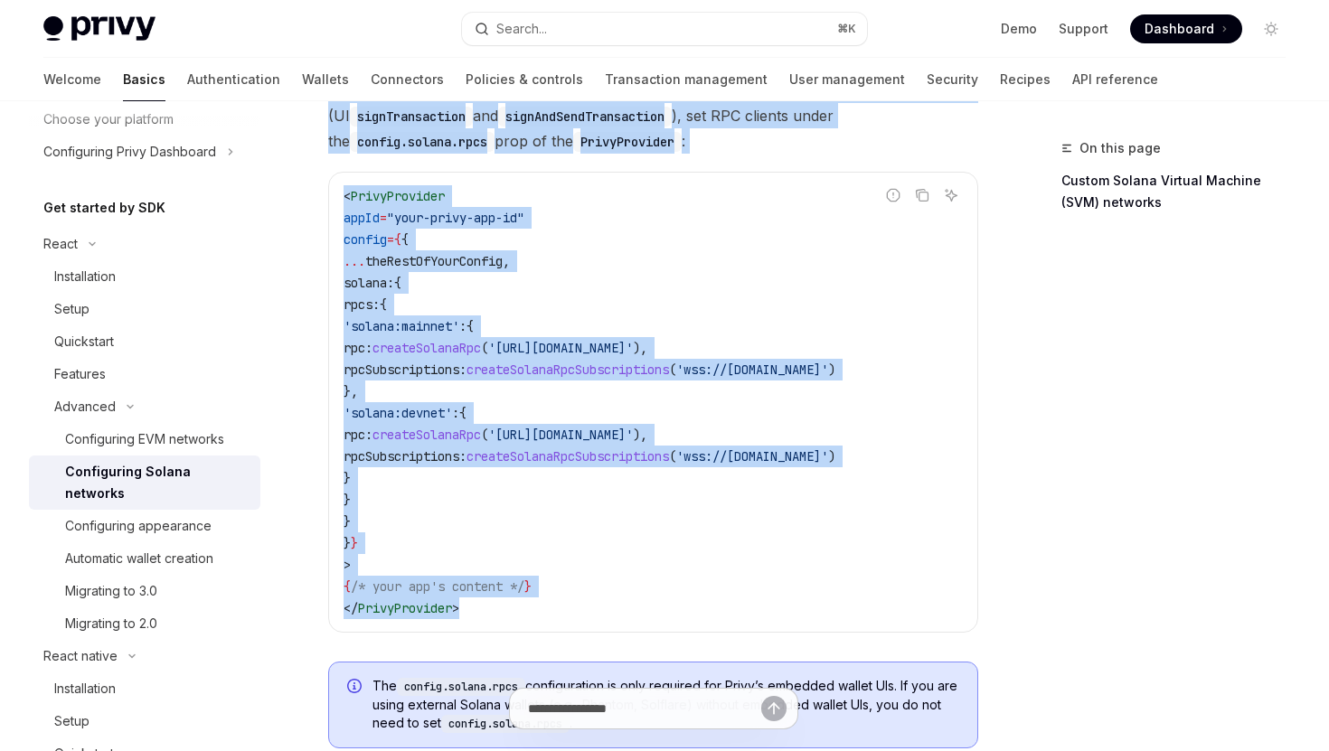
drag, startPoint x: 326, startPoint y: 141, endPoint x: 542, endPoint y: 616, distance: 521.2
click at [542, 616] on div "Advanced Configuring Solana networks OpenAI Open in ChatGPT OpenAI Open in Chat…" at bounding box center [484, 728] width 996 height 1568
copy div "Configuring Solana networks OpenAI Open in ChatGPT OpenAI Open in ChatGPT Privy…"
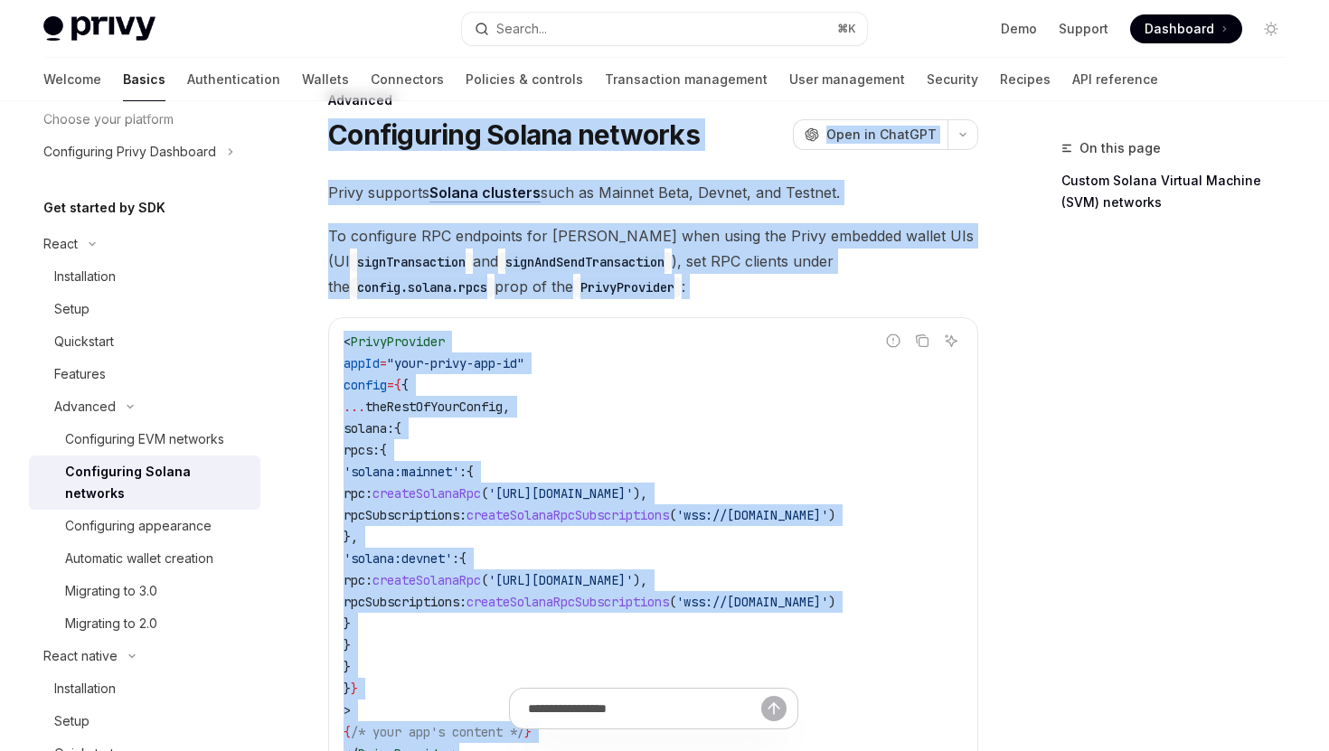
scroll to position [0, 0]
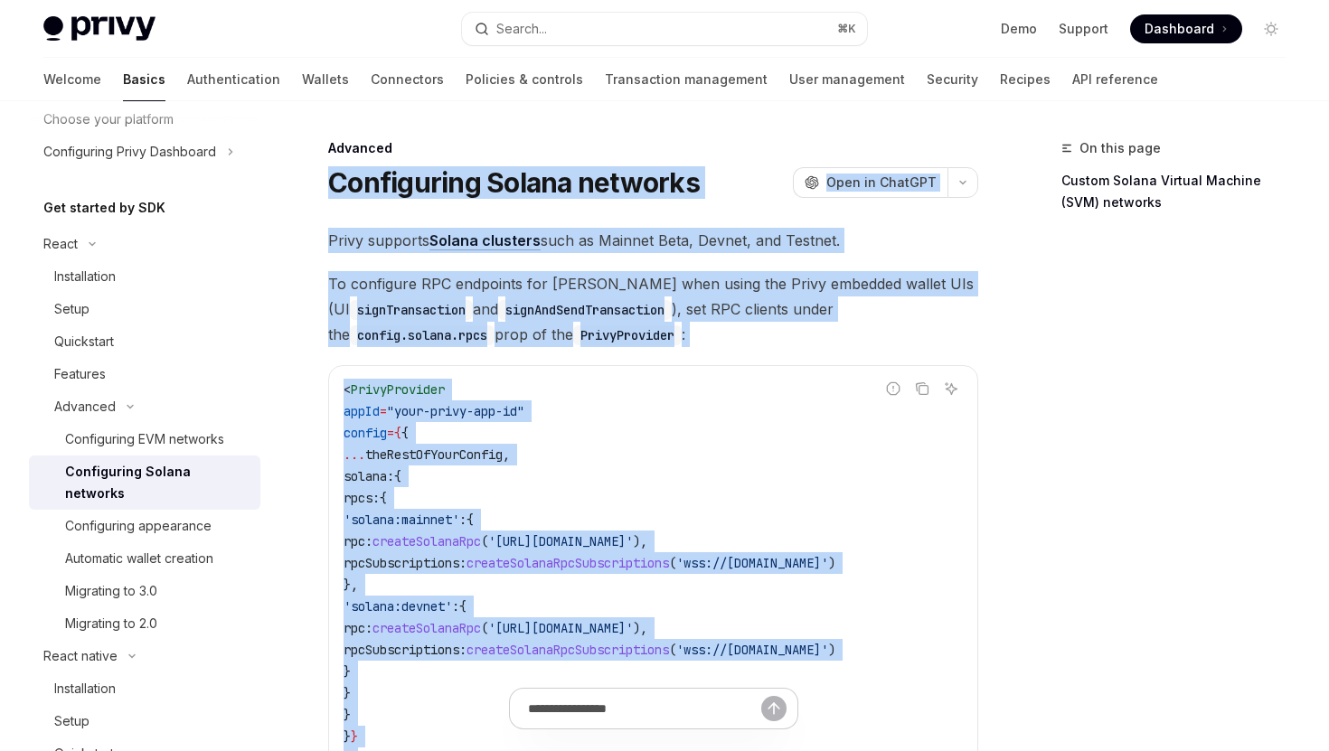
click at [348, 292] on span "To configure RPC endpoints for Solana when using the Privy embedded wallet UIs …" at bounding box center [653, 309] width 650 height 76
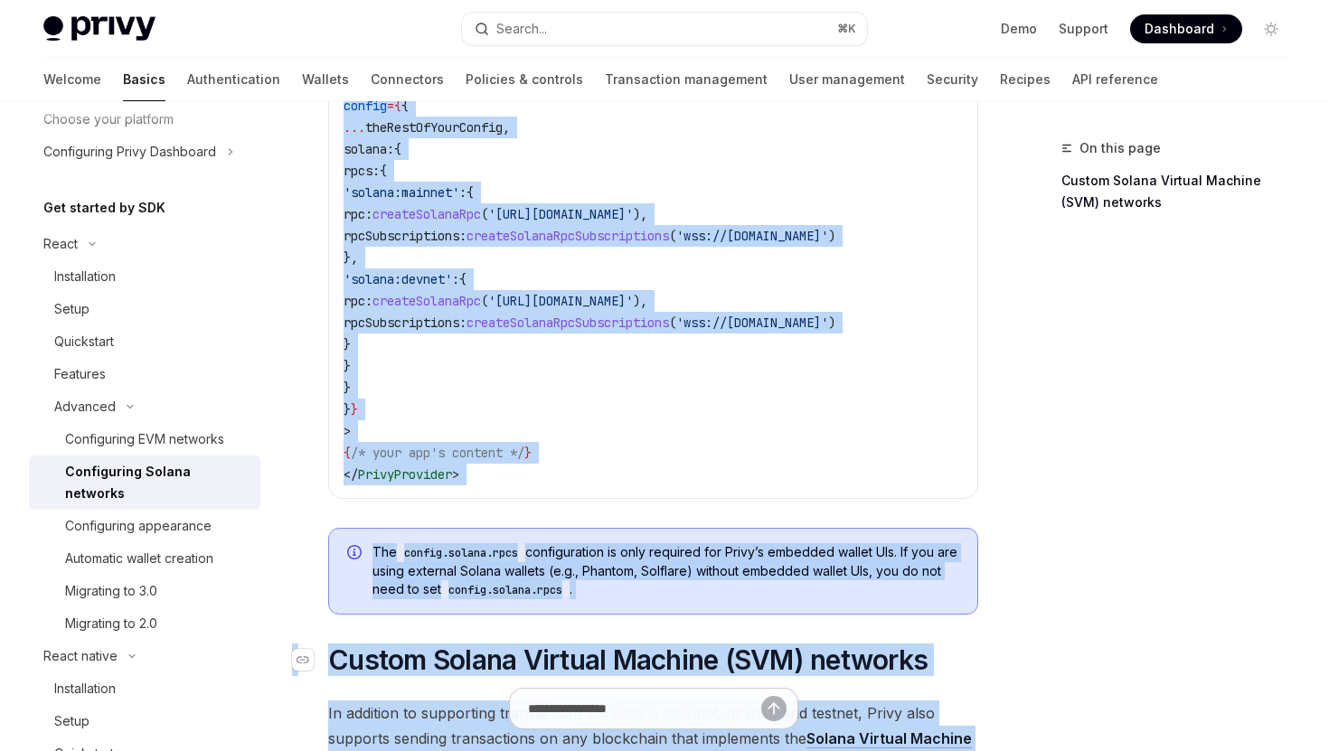
scroll to position [346, 0]
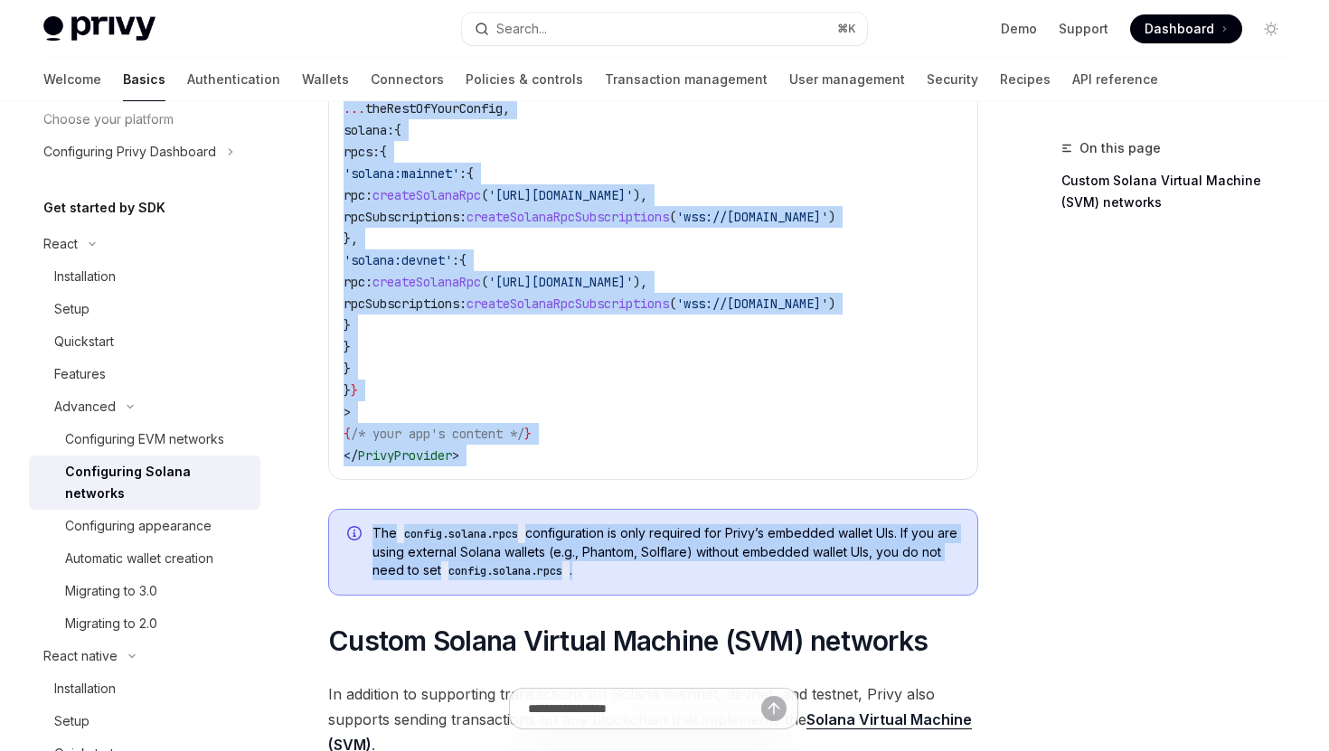
copy div "Configuring Solana networks OpenAI Open in ChatGPT OpenAI Open in ChatGPT Privy…"
drag, startPoint x: 325, startPoint y: 170, endPoint x: 620, endPoint y: 582, distance: 507.4
click at [620, 582] on div "Advanced Configuring Solana networks OpenAI Open in ChatGPT OpenAI Open in Chat…" at bounding box center [484, 575] width 996 height 1568
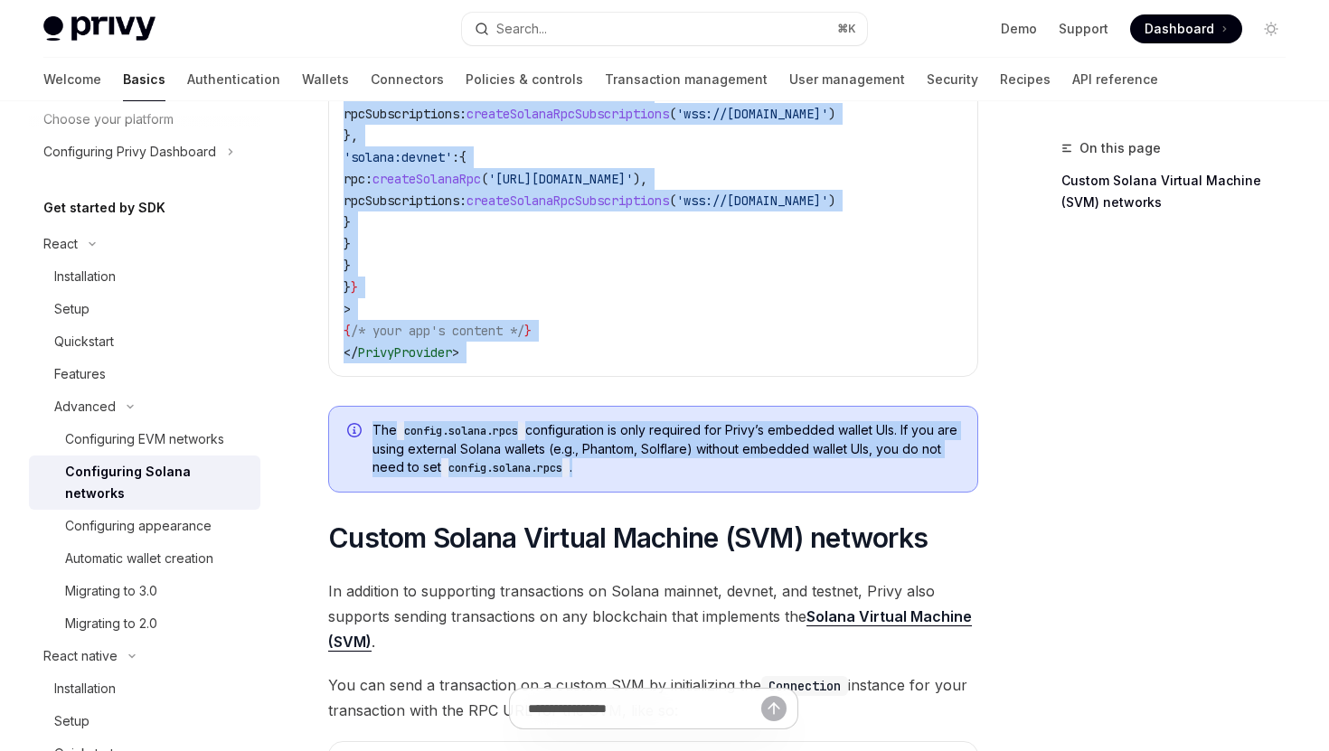
click at [705, 490] on div "The config.solana.rpcs configuration is only required for Privy’s embedded wall…" at bounding box center [653, 449] width 650 height 87
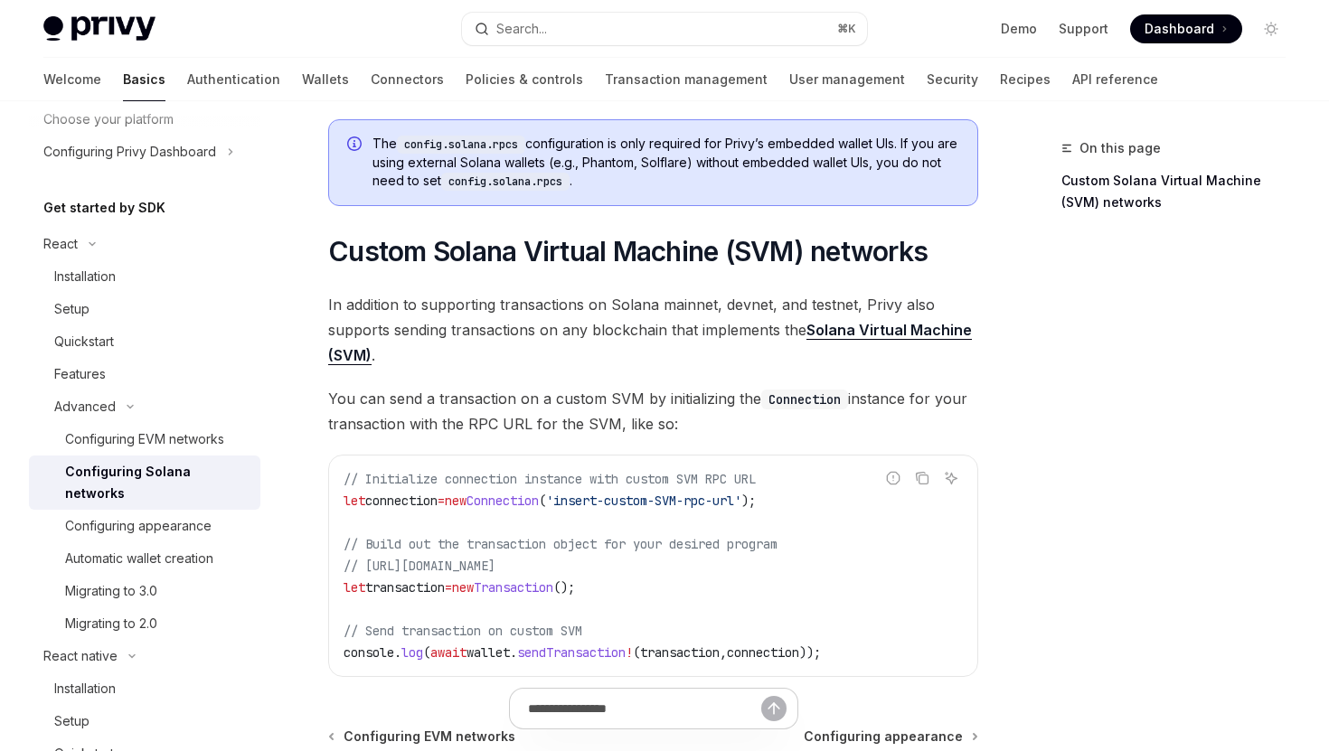
scroll to position [865, 0]
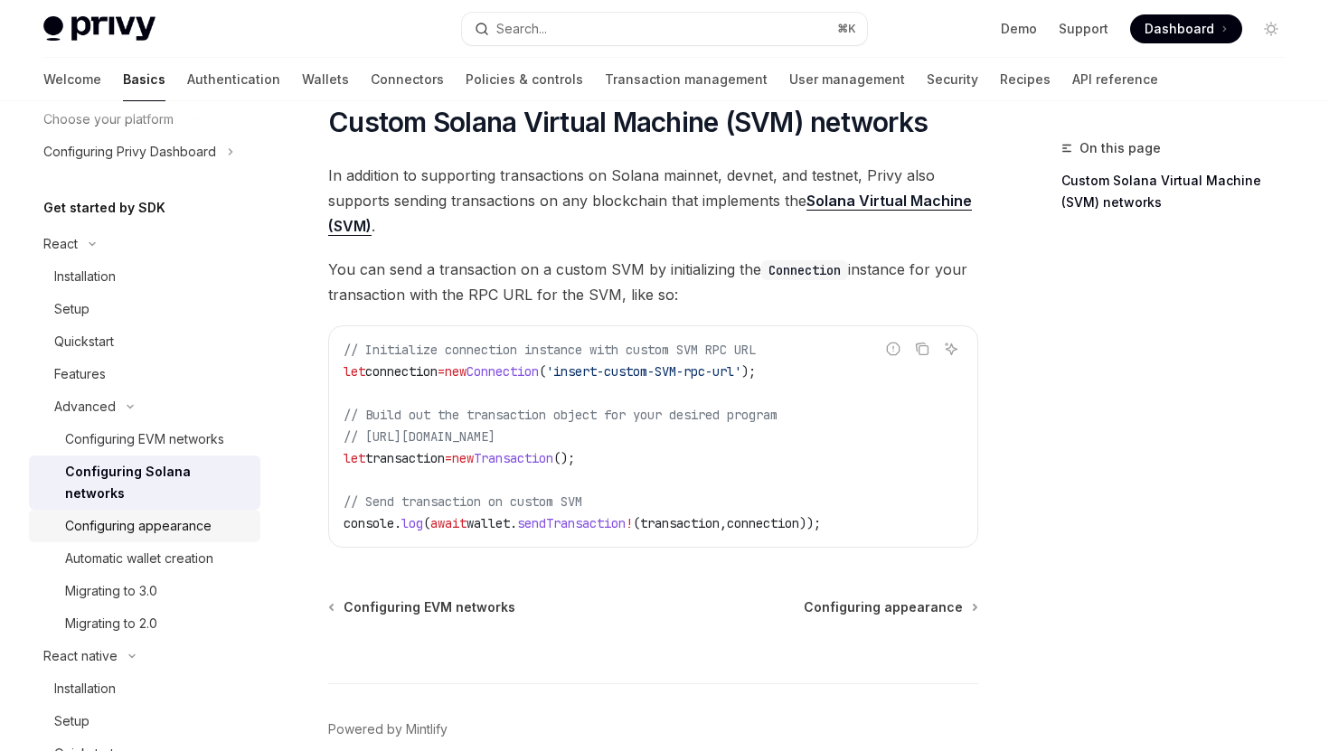
click at [151, 515] on div "Configuring appearance" at bounding box center [138, 526] width 146 height 22
type textarea "*"
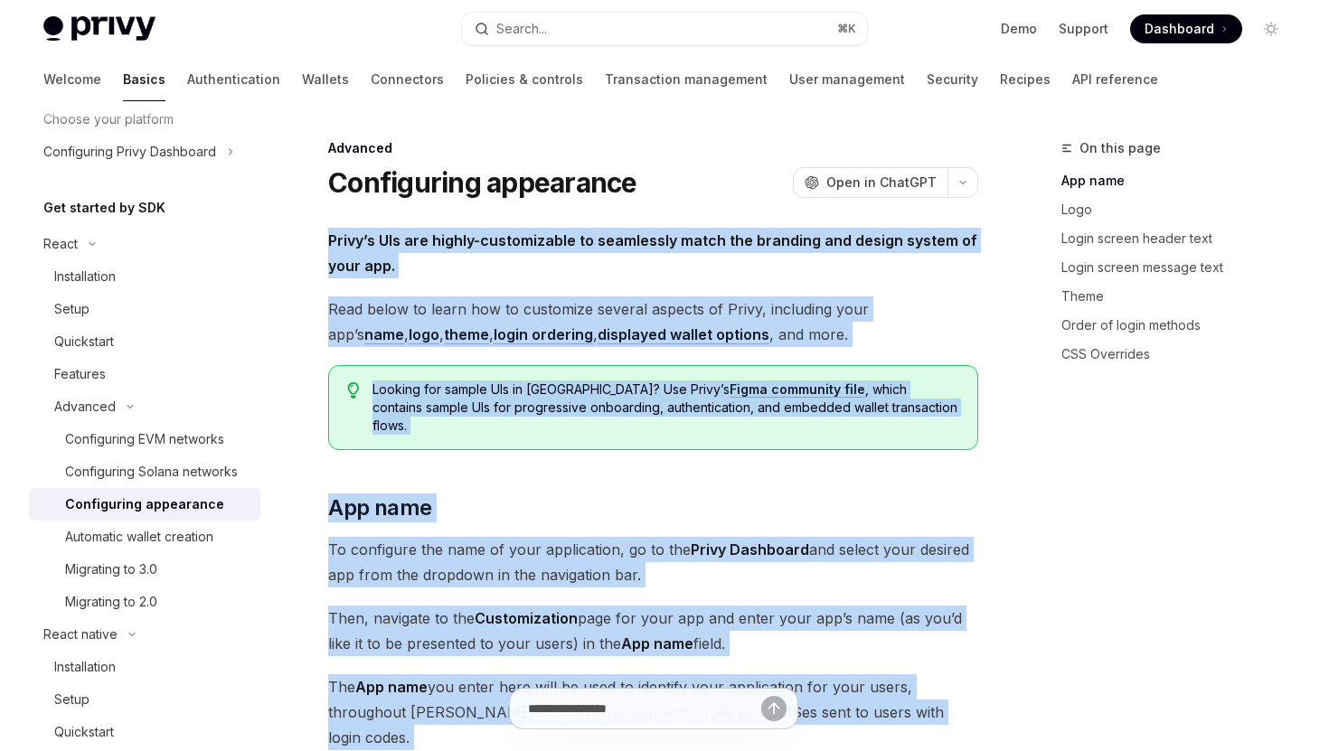
copy div "Privy’s UIs are highly-customizable to seamlessly match the branding and design…"
drag, startPoint x: 751, startPoint y: 541, endPoint x: 318, endPoint y: 224, distance: 536.4
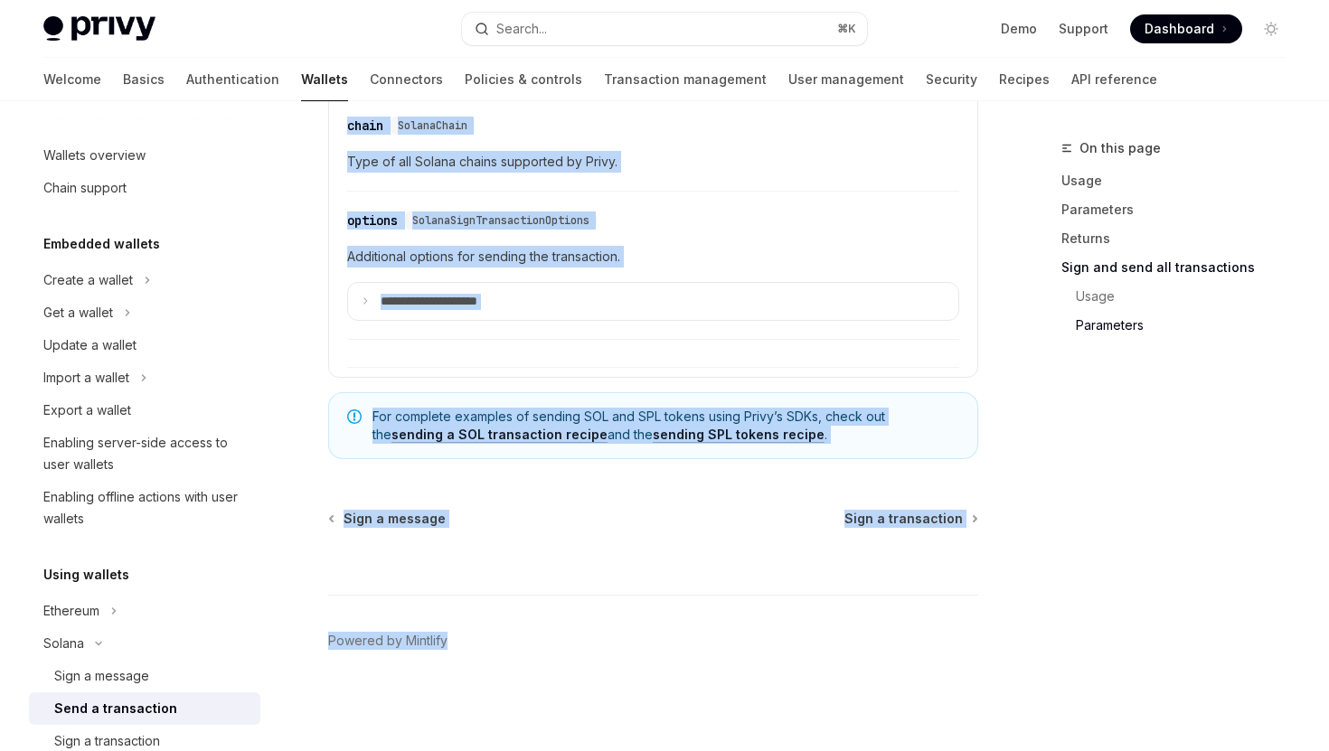
scroll to position [4641, 0]
copy div "Loremi Dolo s ametconsect AdipIS Elit se DoeiUSM TempOR Inci ut LaboREE Do magn…"
drag, startPoint x: 320, startPoint y: 144, endPoint x: 835, endPoint y: 440, distance: 594.6
